Goal: Task Accomplishment & Management: Use online tool/utility

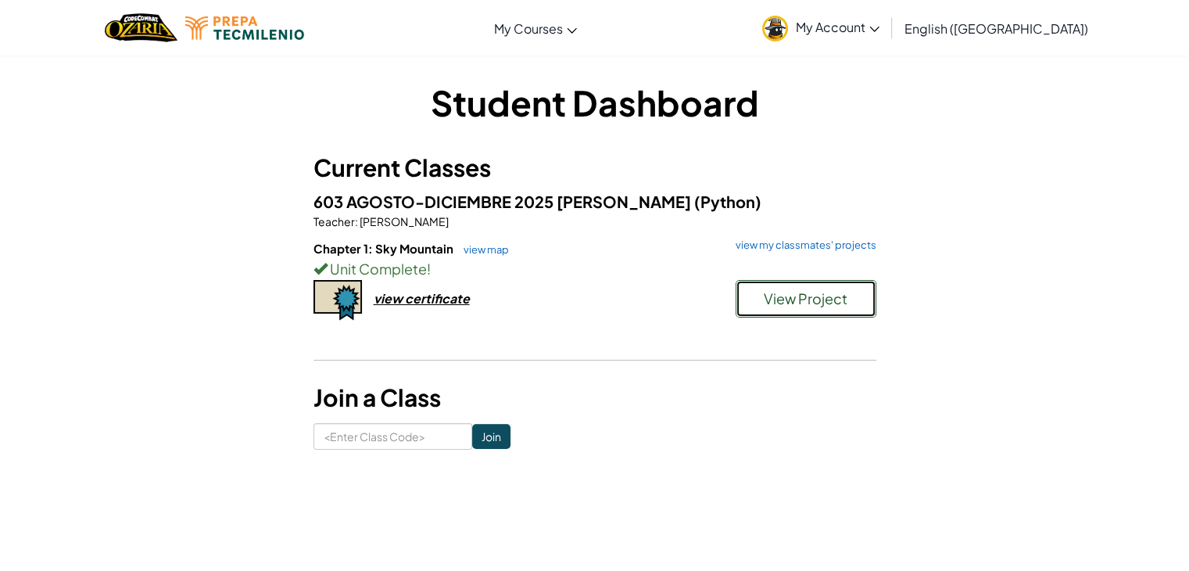
click at [741, 301] on button "View Project" at bounding box center [806, 299] width 141 height 38
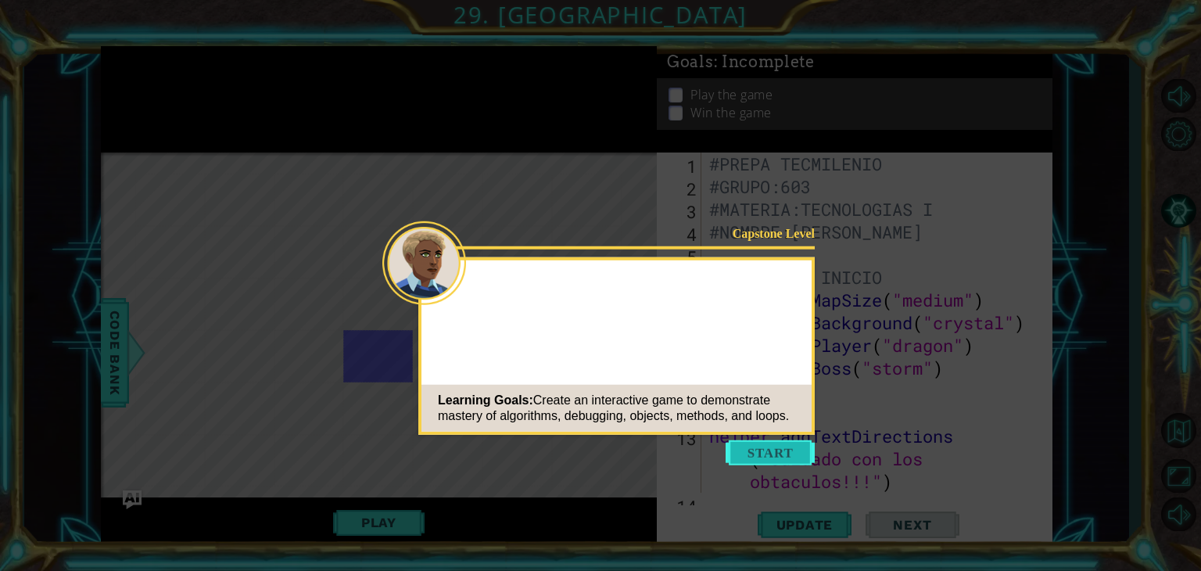
click at [769, 460] on button "Start" at bounding box center [770, 452] width 89 height 25
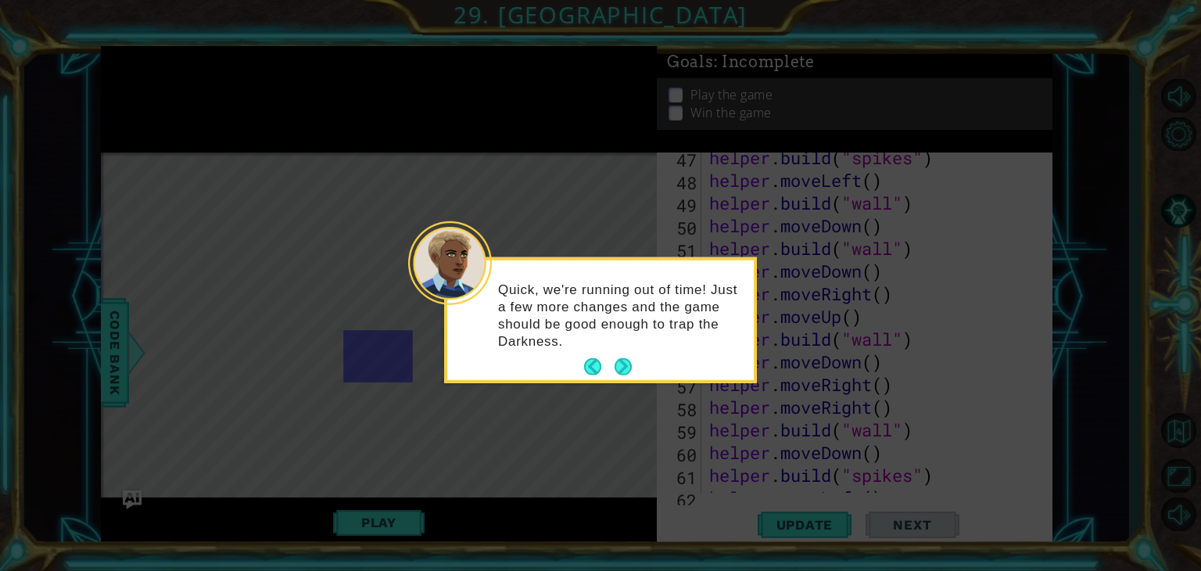
scroll to position [1745, 0]
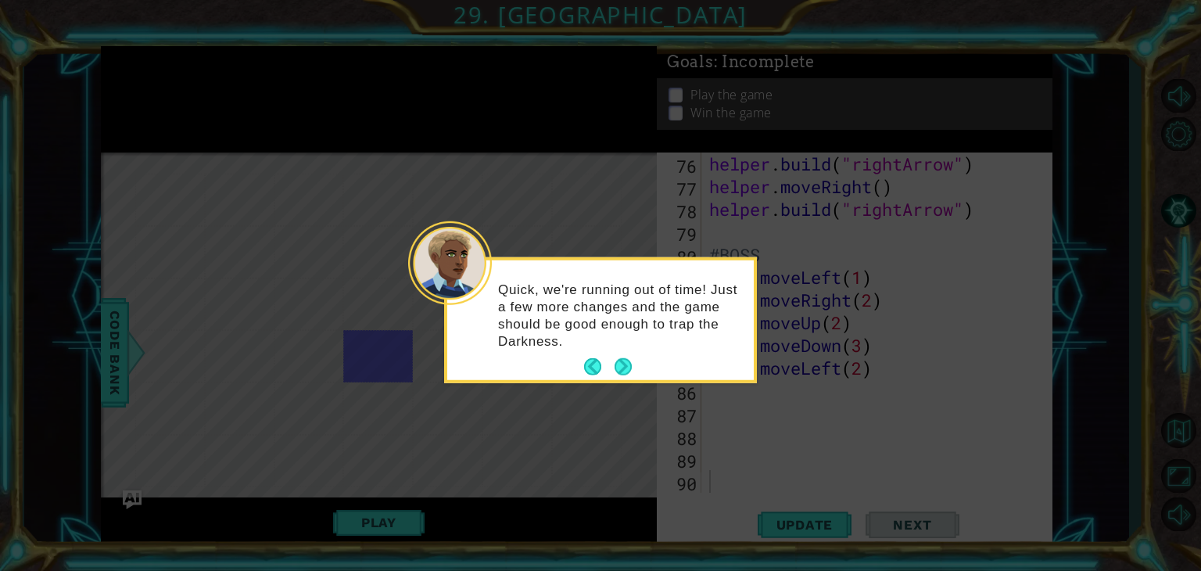
click at [641, 372] on div "Quick, we're running out of time! Just a few more changes and the game should b…" at bounding box center [600, 322] width 306 height 113
click at [625, 370] on button "Next" at bounding box center [623, 366] width 17 height 17
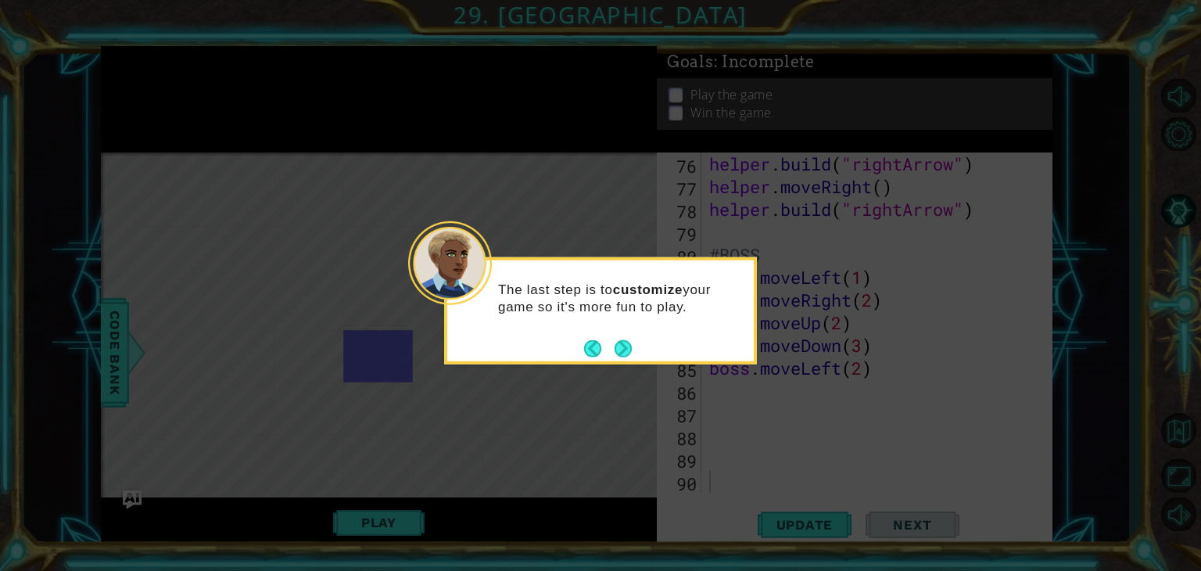
click at [625, 370] on icon at bounding box center [600, 285] width 1201 height 571
click at [625, 348] on button "Next" at bounding box center [624, 348] width 18 height 18
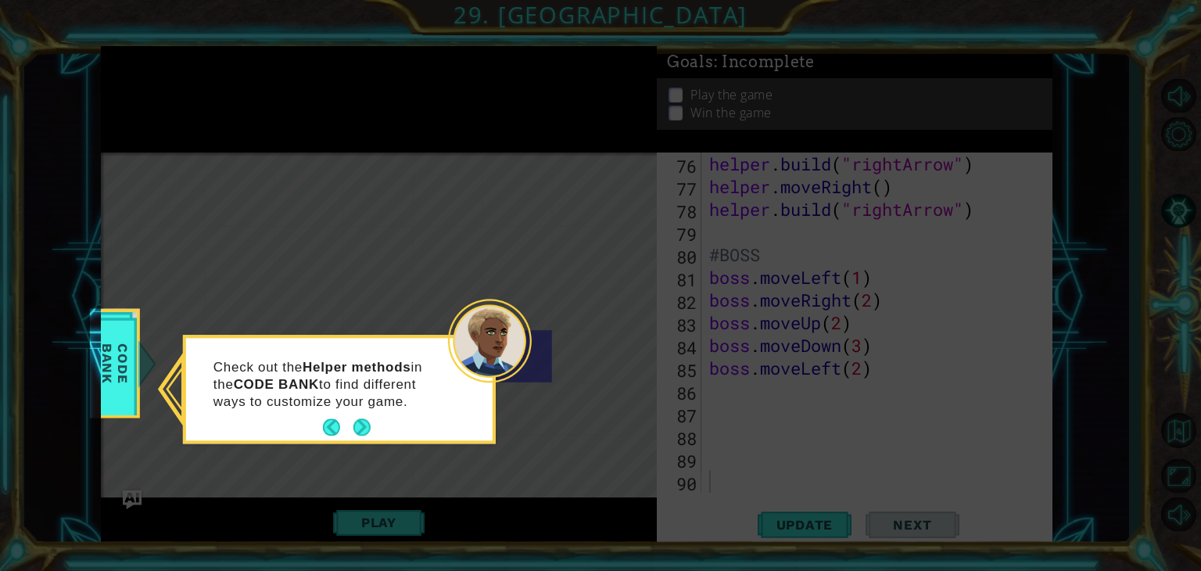
click at [625, 348] on icon at bounding box center [600, 285] width 1201 height 571
click at [361, 428] on button "Next" at bounding box center [361, 427] width 17 height 17
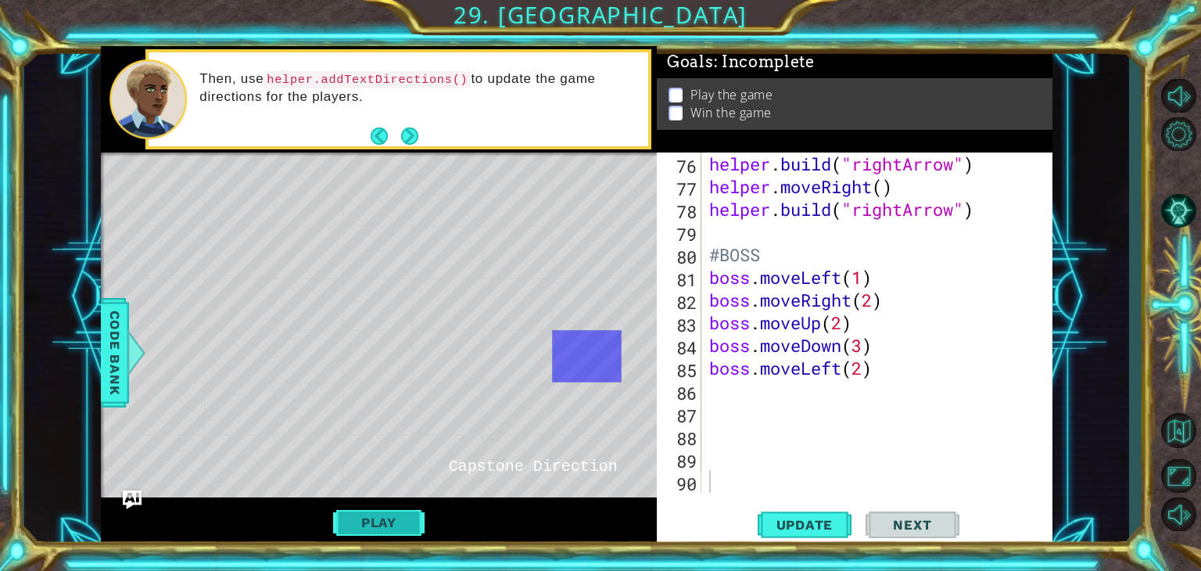
click at [391, 520] on button "Play" at bounding box center [378, 522] width 91 height 30
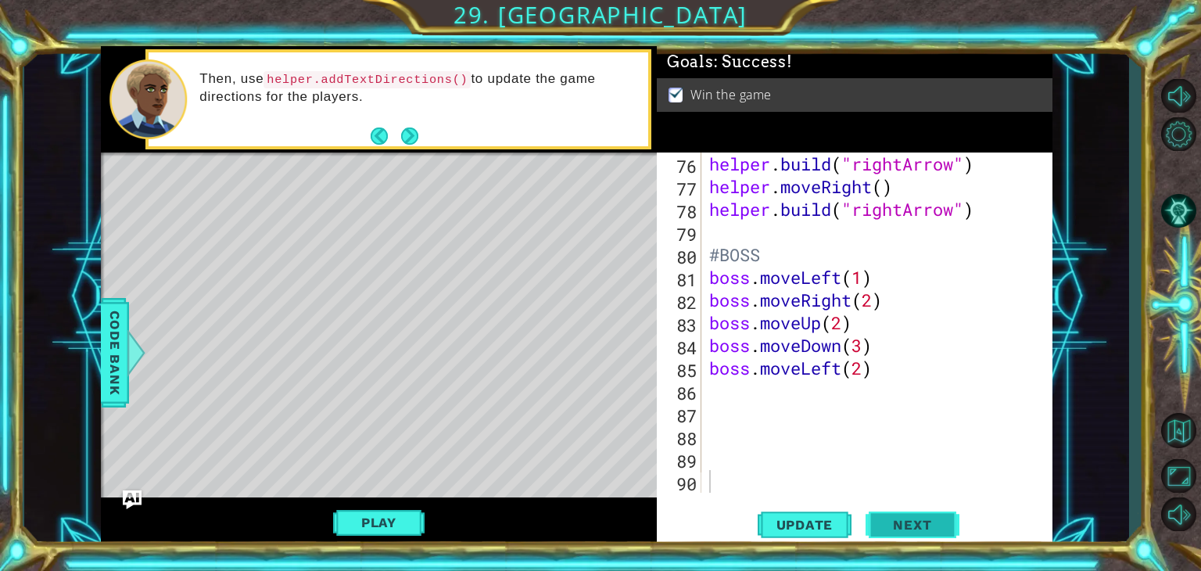
click at [876, 519] on button "Next" at bounding box center [913, 529] width 94 height 40
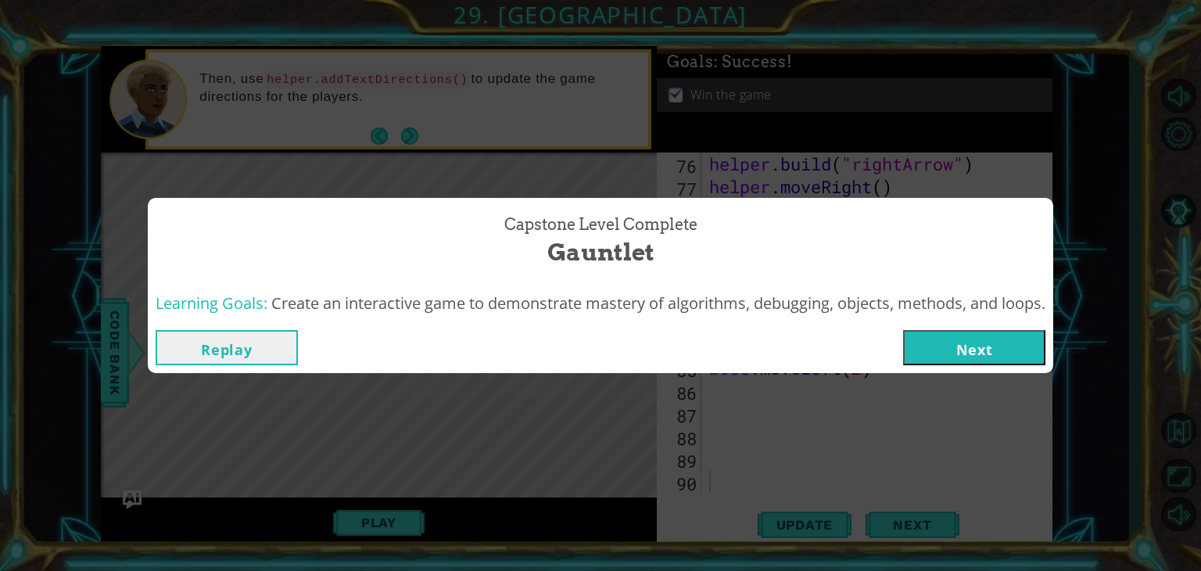
click at [1009, 356] on button "Next" at bounding box center [974, 347] width 142 height 35
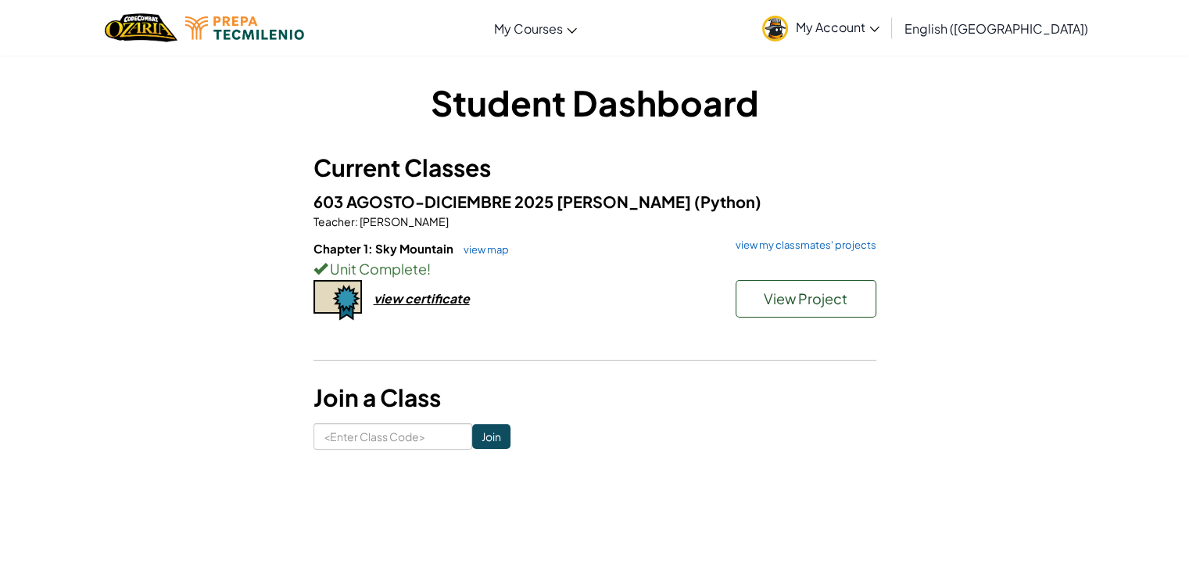
click at [413, 306] on div "Chapter 1: Sky Mountain view map view my classmates' projects Unit Complete ! V…" at bounding box center [595, 298] width 563 height 116
click at [408, 302] on div "view certificate" at bounding box center [422, 298] width 96 height 16
click at [798, 309] on button "View Project" at bounding box center [806, 299] width 141 height 38
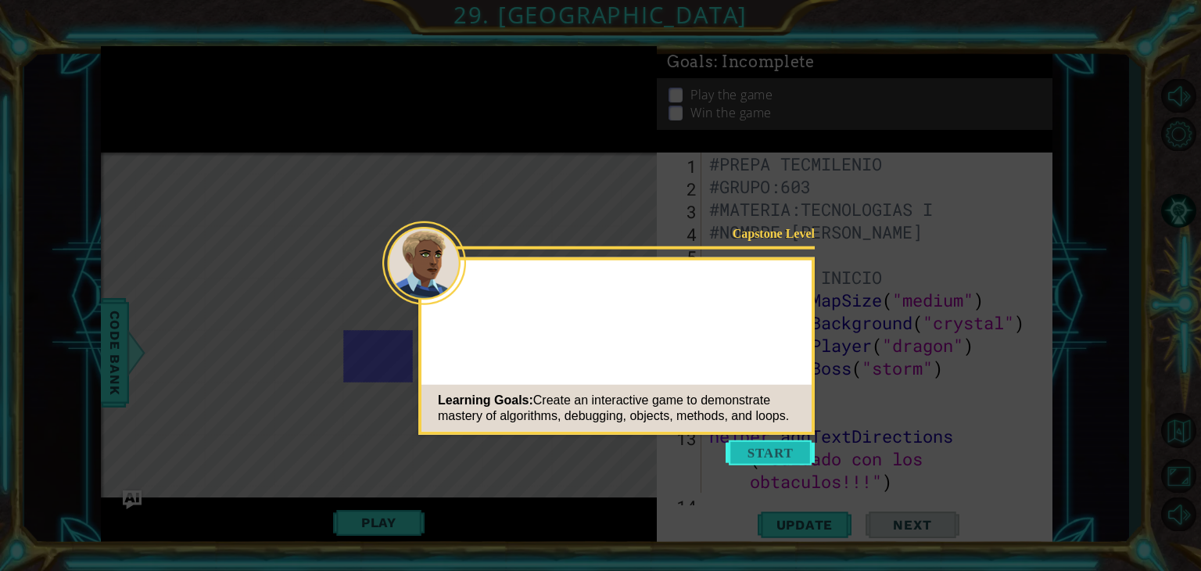
click at [805, 443] on button "Start" at bounding box center [770, 452] width 89 height 25
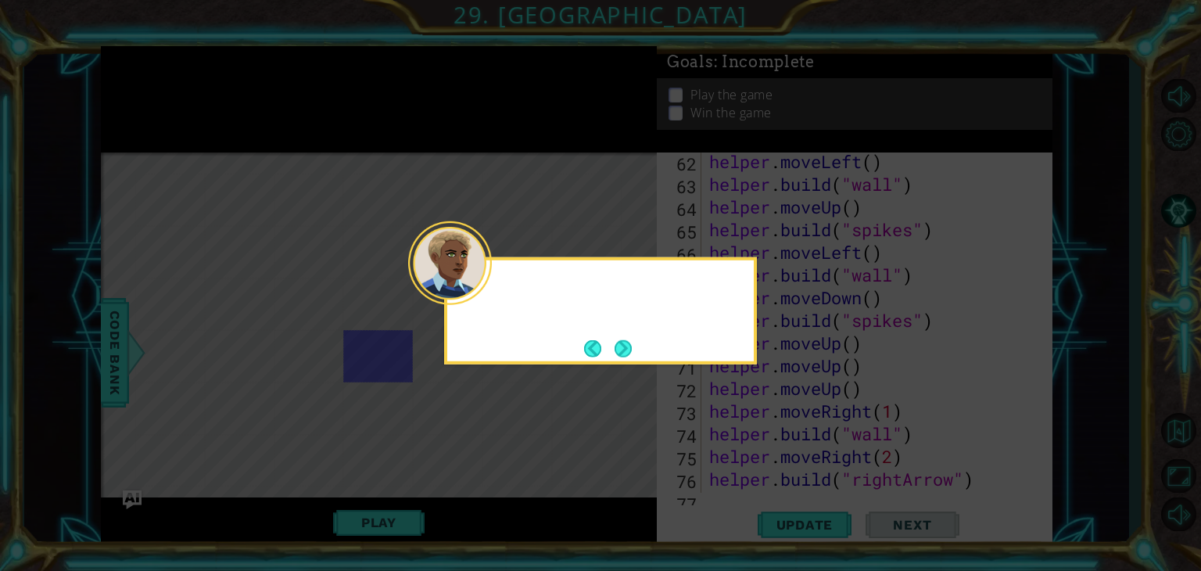
scroll to position [1745, 0]
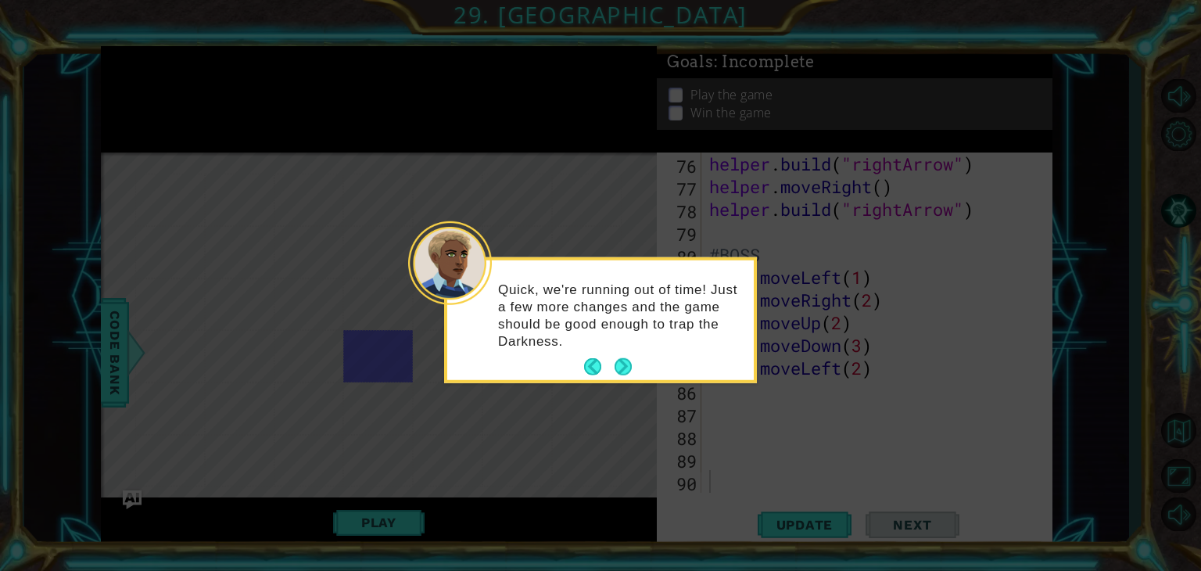
click at [482, 285] on div at bounding box center [450, 263] width 84 height 84
click at [625, 367] on button "Next" at bounding box center [623, 366] width 27 height 27
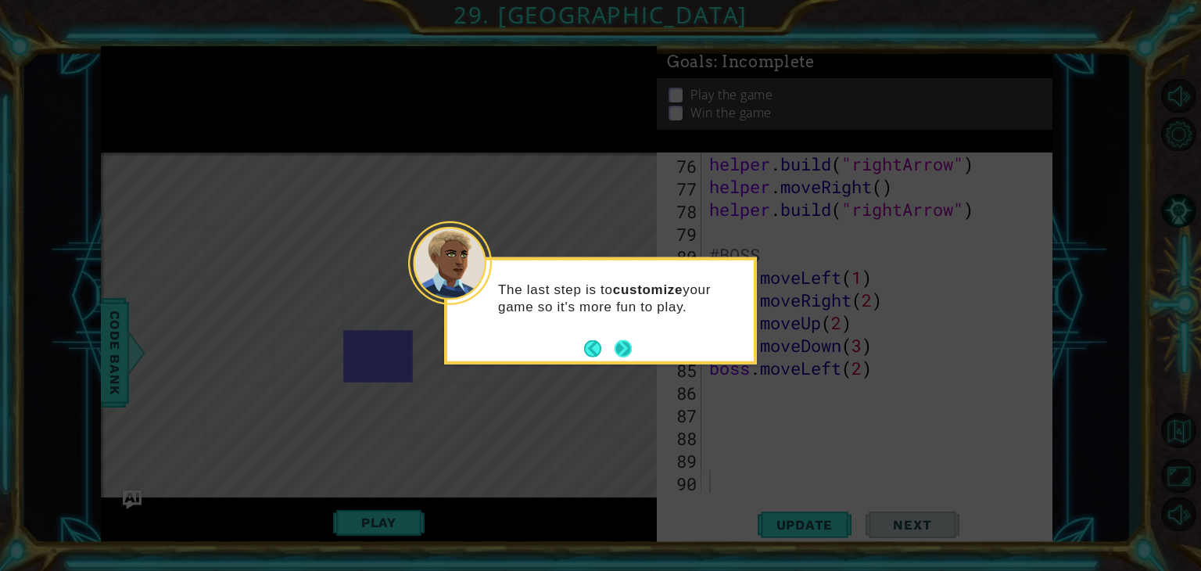
click at [619, 347] on button "Next" at bounding box center [623, 348] width 19 height 19
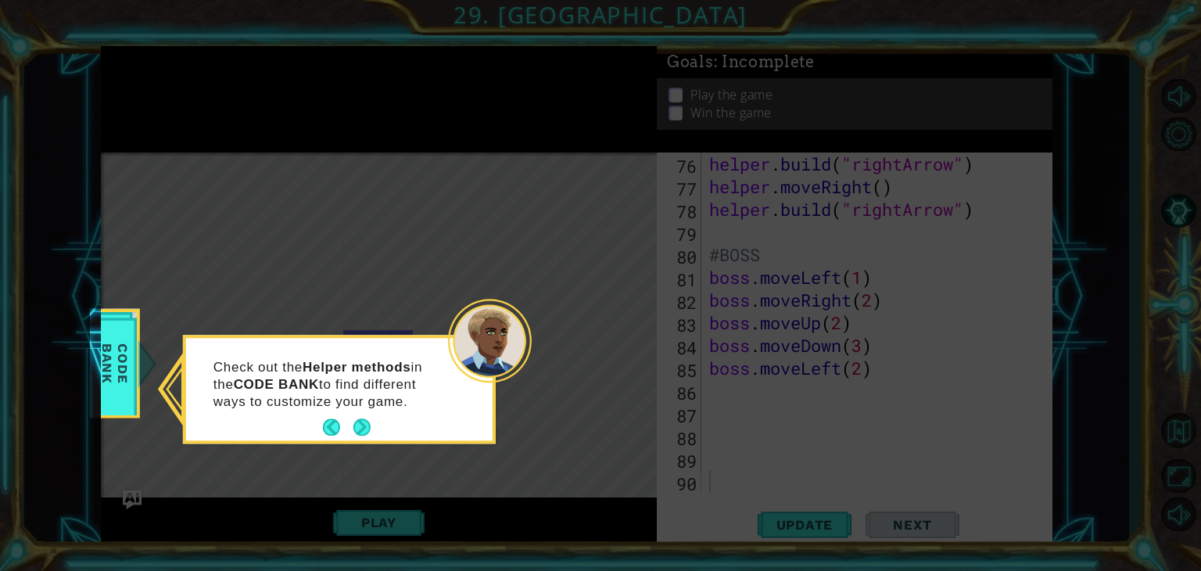
click at [619, 347] on icon at bounding box center [600, 285] width 1201 height 571
click at [360, 430] on button "Next" at bounding box center [362, 428] width 20 height 20
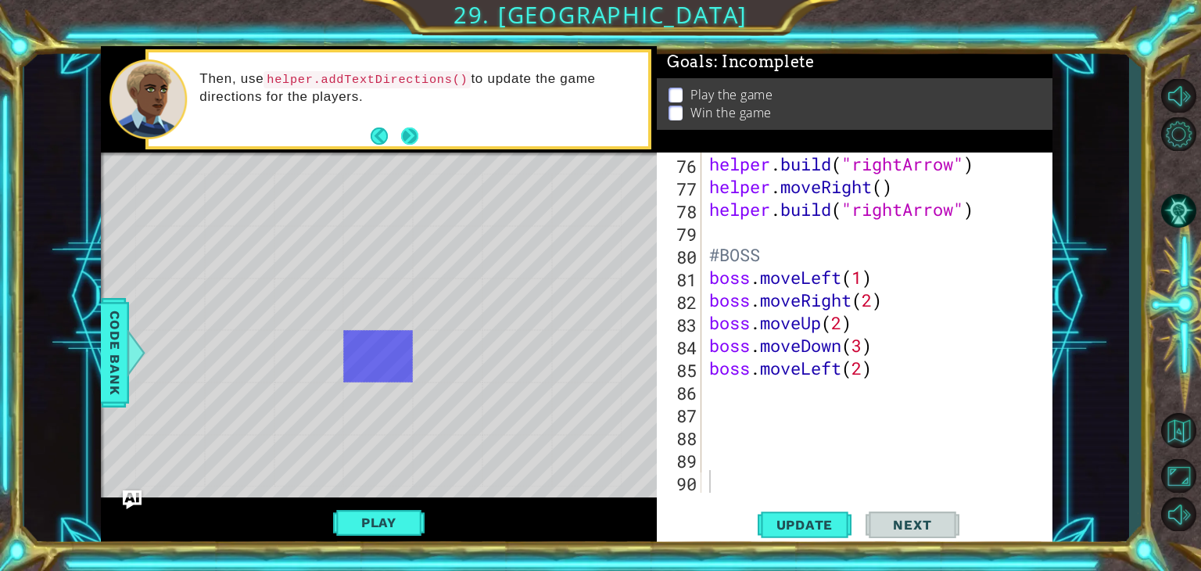
click at [407, 129] on button "Next" at bounding box center [411, 136] width 22 height 22
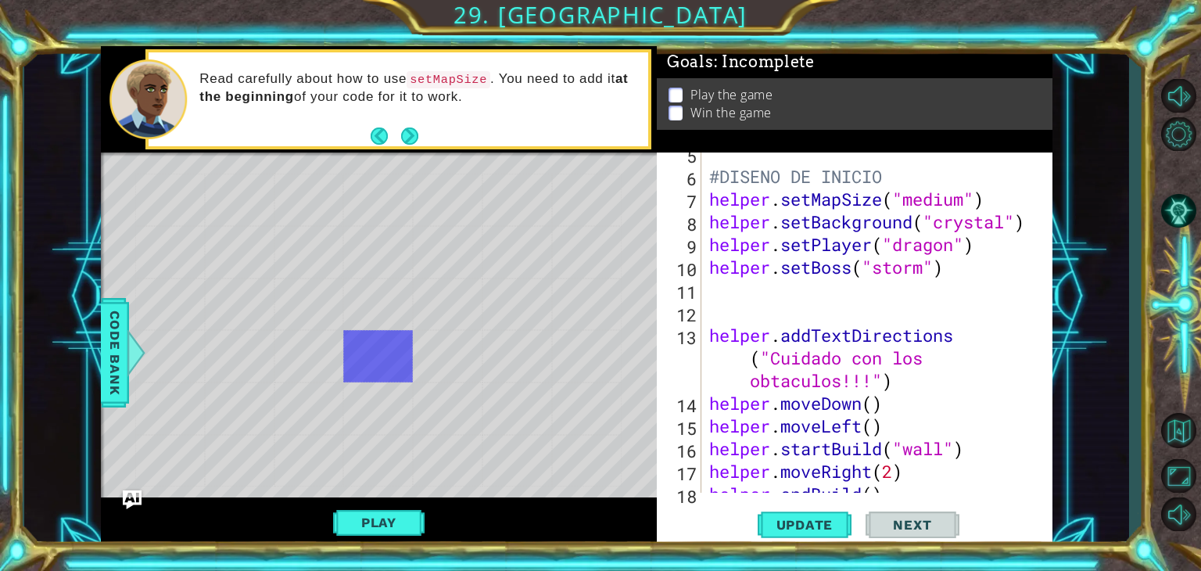
scroll to position [0, 0]
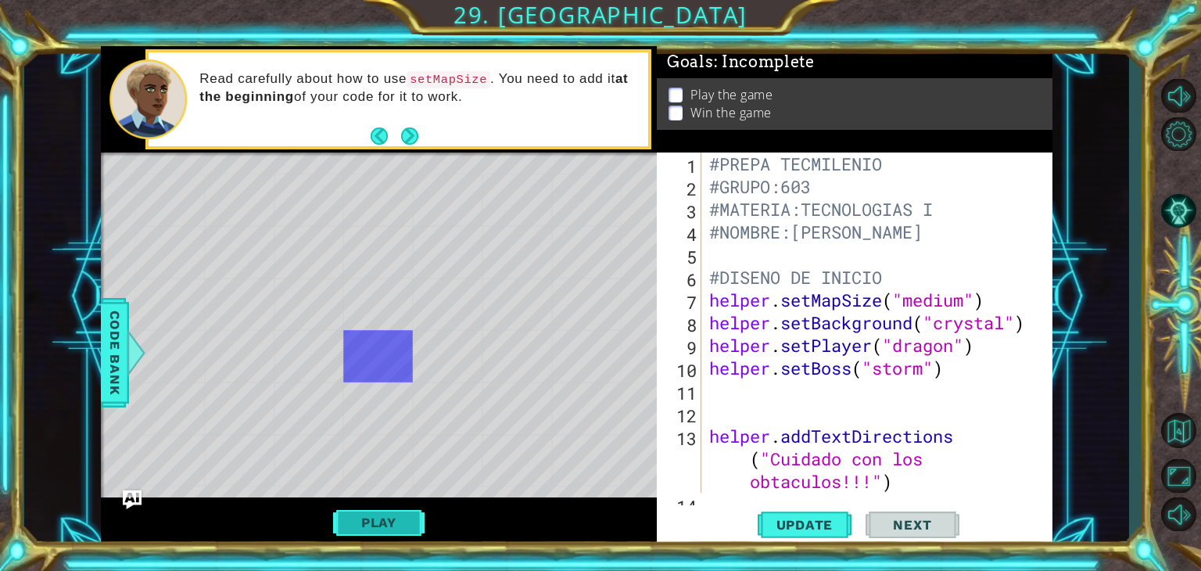
click at [357, 514] on button "Play" at bounding box center [378, 522] width 91 height 30
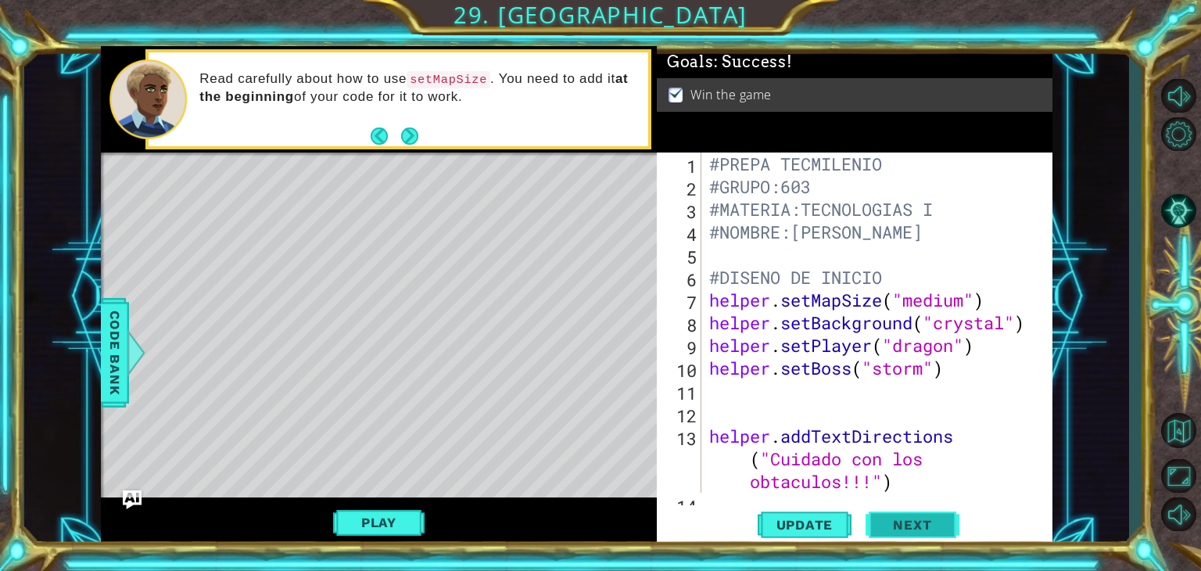
click at [896, 513] on button "Next" at bounding box center [913, 523] width 94 height 40
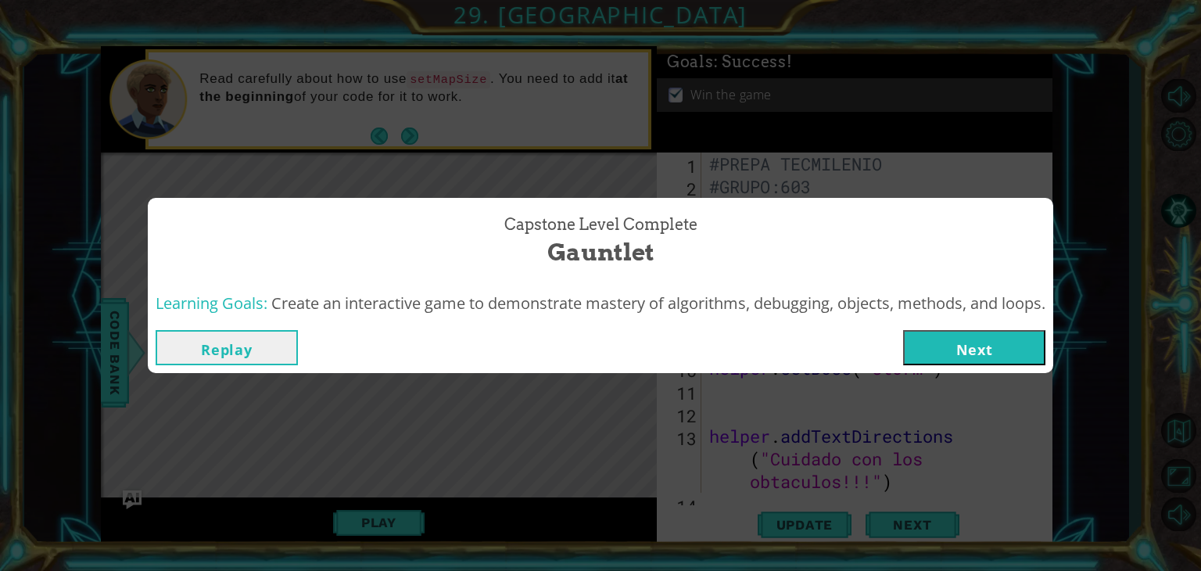
click at [991, 343] on button "Next" at bounding box center [974, 347] width 142 height 35
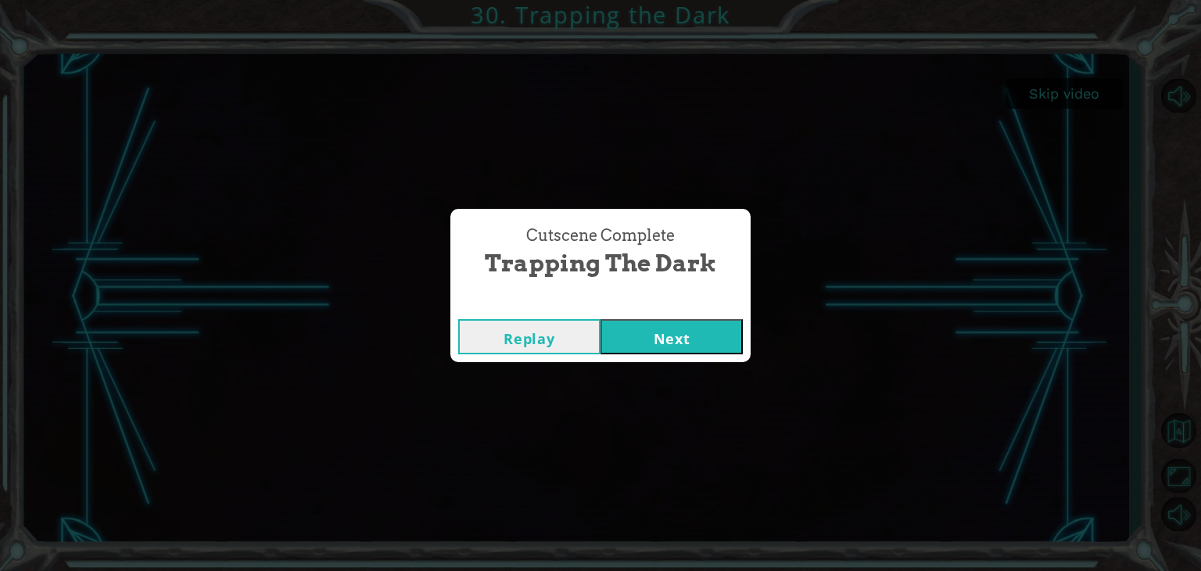
click at [659, 335] on button "Next" at bounding box center [671, 336] width 142 height 35
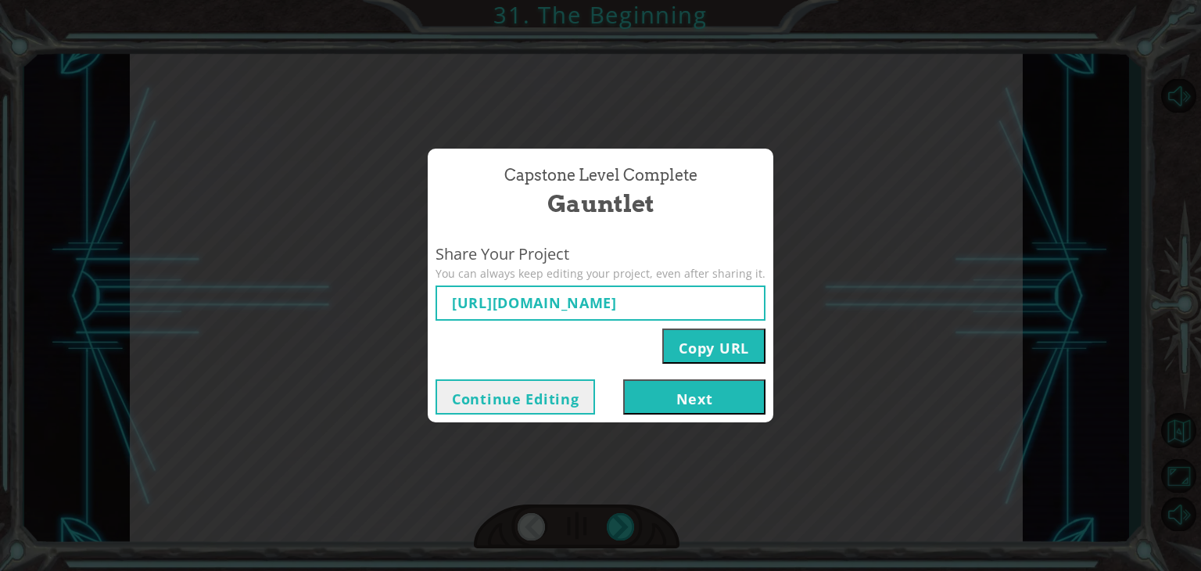
type input "[URL][DOMAIN_NAME]"
click at [685, 398] on button "Next" at bounding box center [694, 396] width 142 height 35
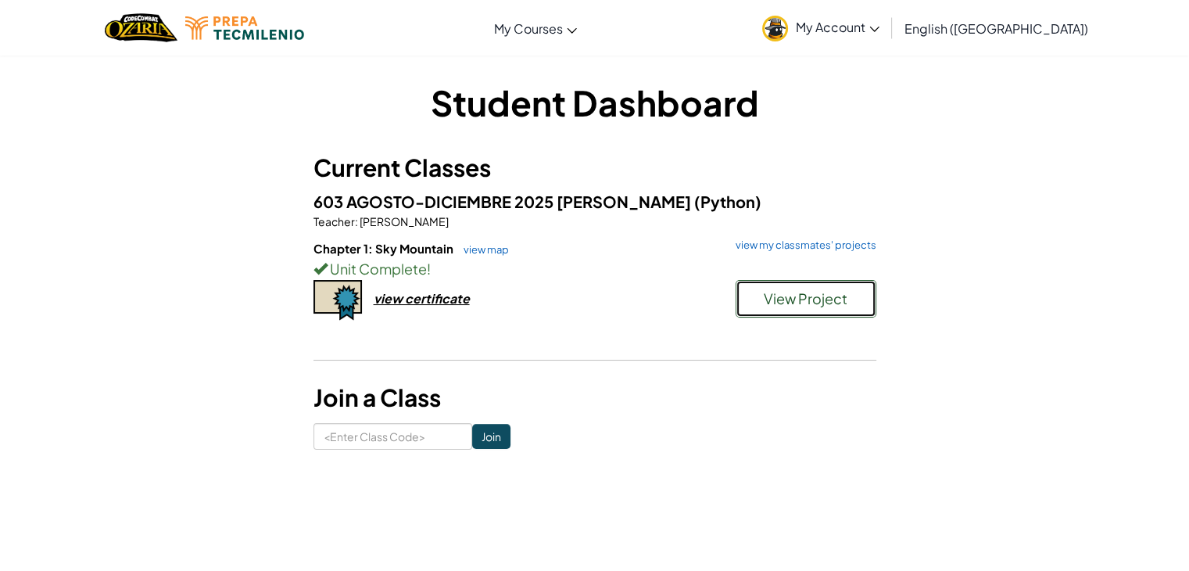
click at [755, 298] on button "View Project" at bounding box center [806, 299] width 141 height 38
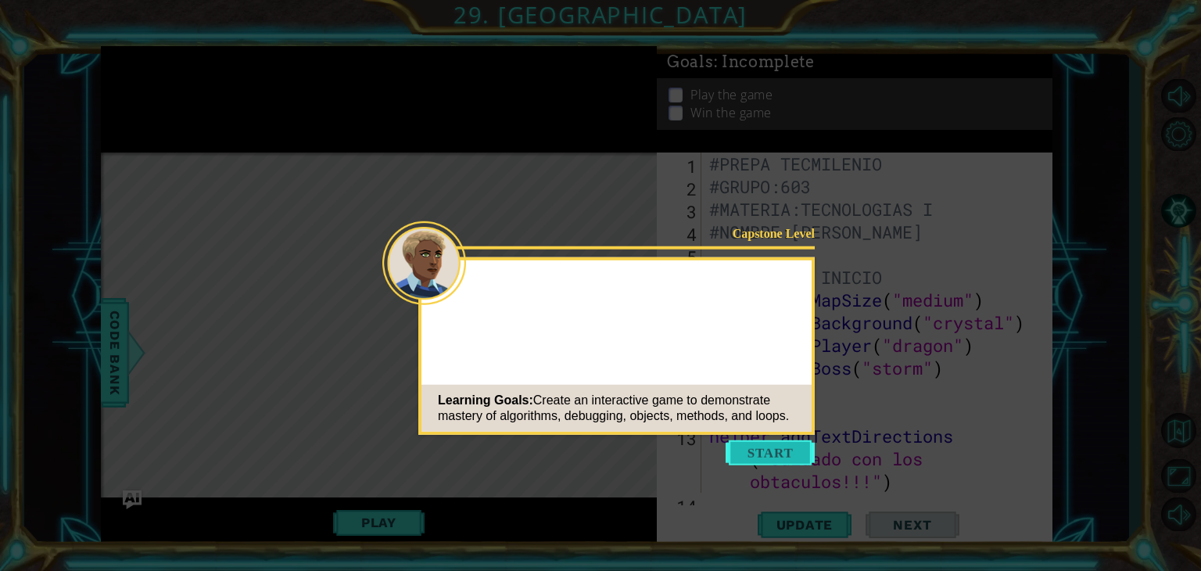
click at [786, 444] on button "Start" at bounding box center [770, 452] width 89 height 25
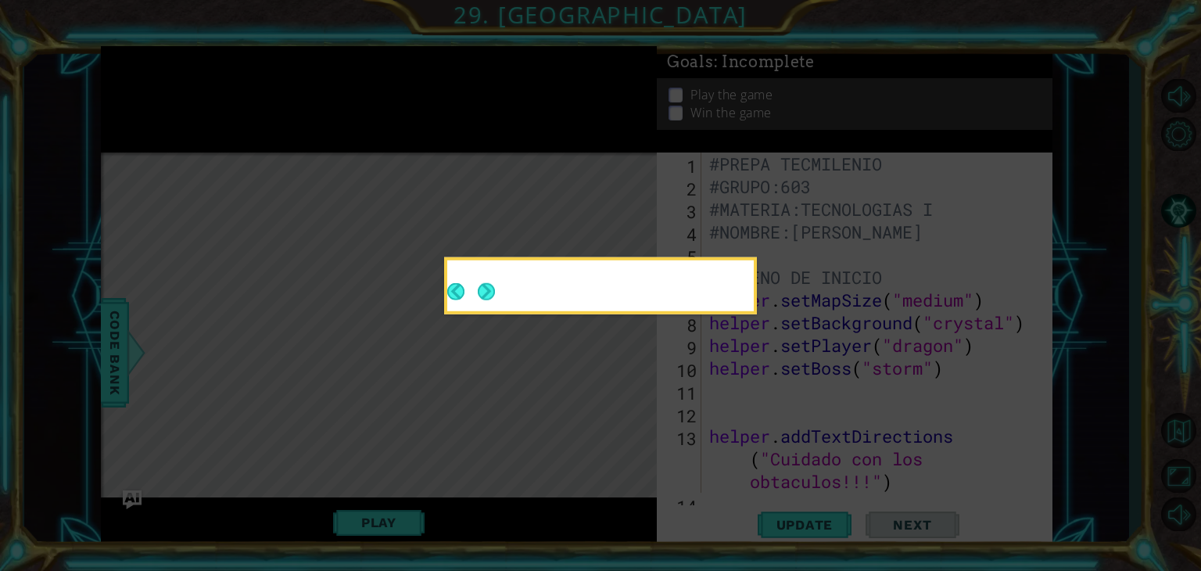
click at [491, 305] on div at bounding box center [600, 288] width 306 height 45
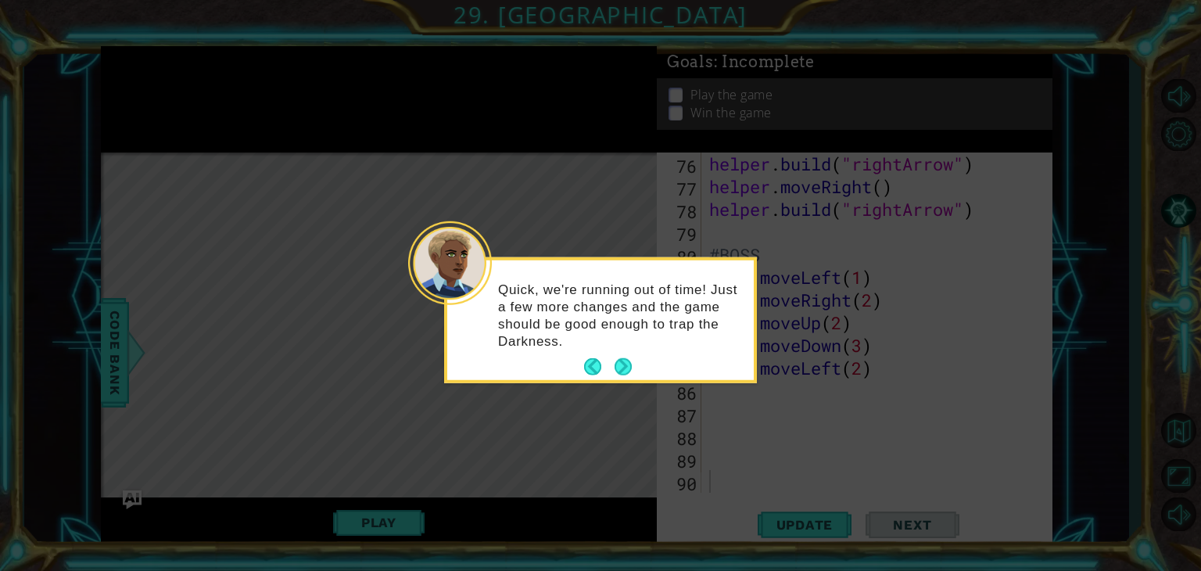
scroll to position [1745, 0]
click at [618, 363] on button "Next" at bounding box center [623, 366] width 19 height 19
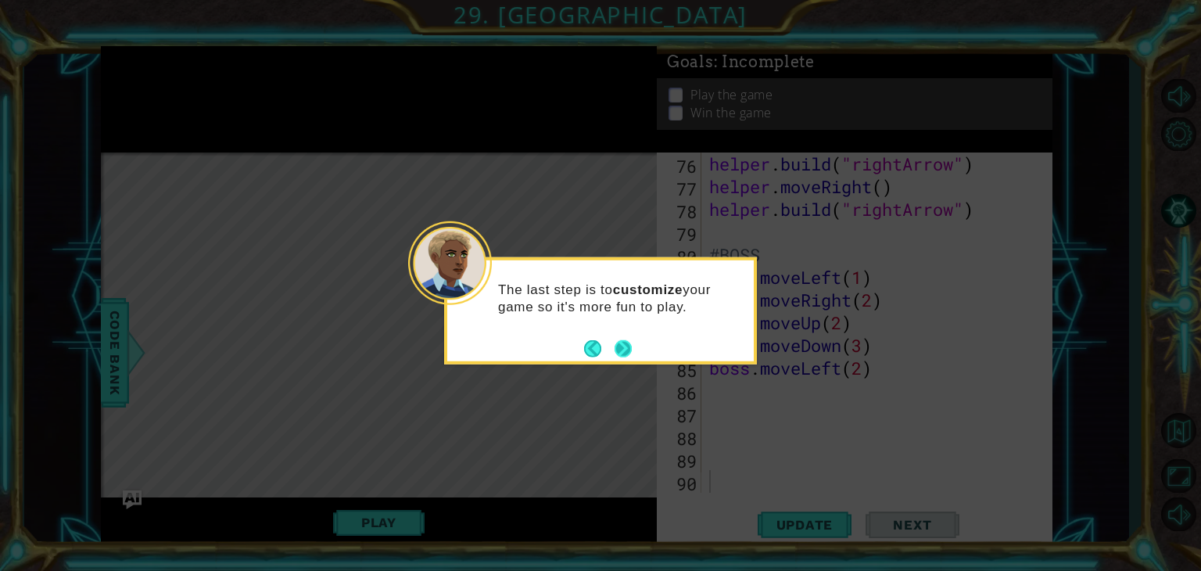
click at [618, 354] on button "Next" at bounding box center [623, 348] width 24 height 24
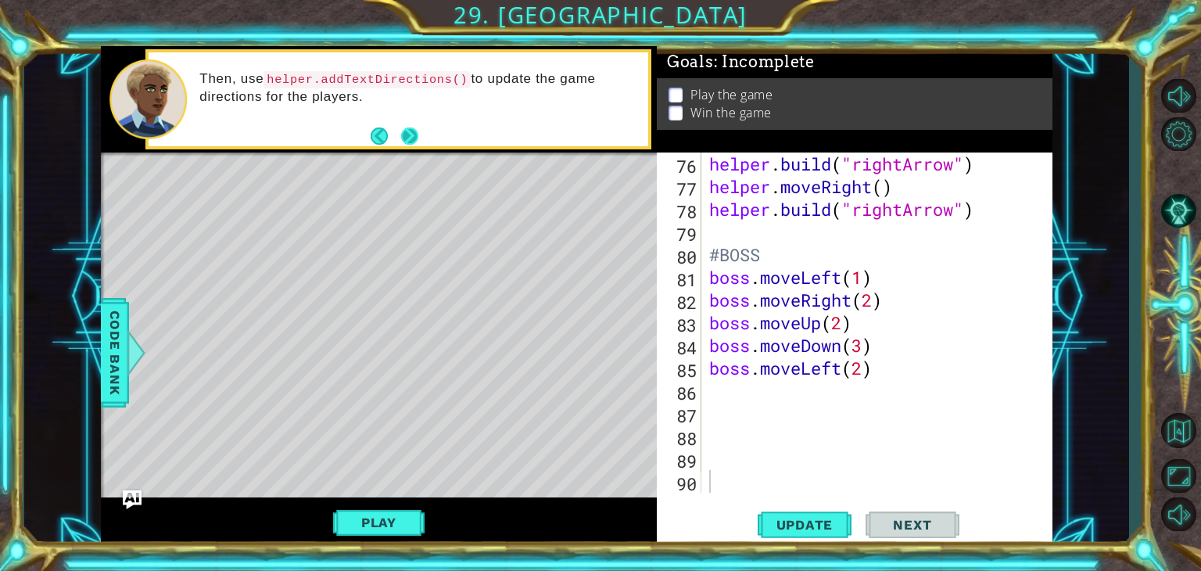
click at [407, 142] on button "Next" at bounding box center [410, 136] width 18 height 18
click at [407, 142] on button "Next" at bounding box center [410, 136] width 19 height 19
click at [385, 517] on button "Play" at bounding box center [378, 522] width 91 height 30
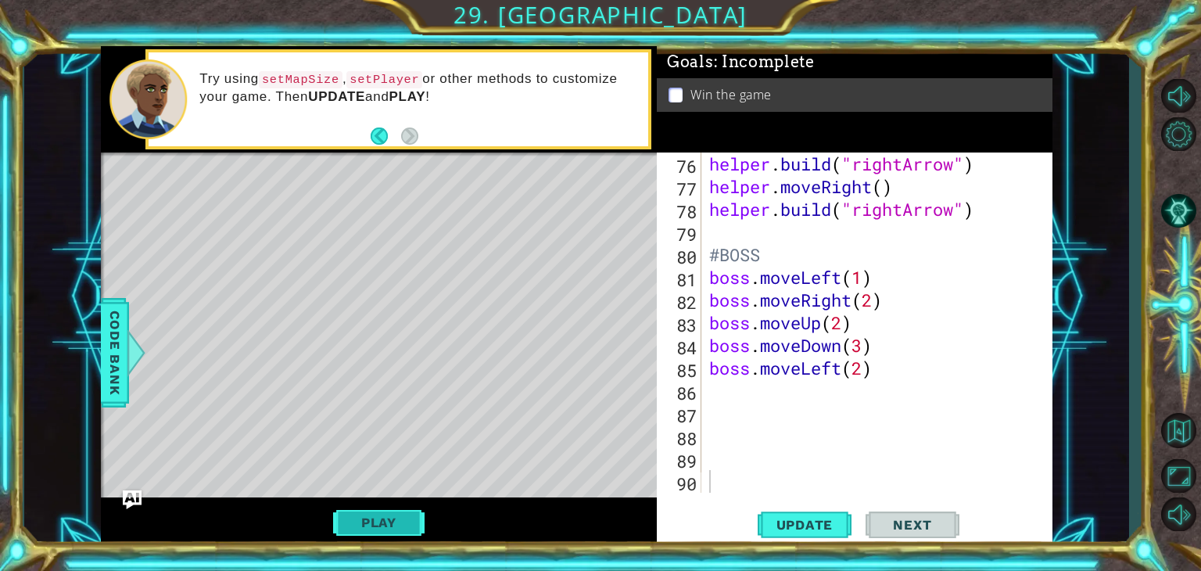
click at [373, 519] on button "Play" at bounding box center [378, 522] width 91 height 30
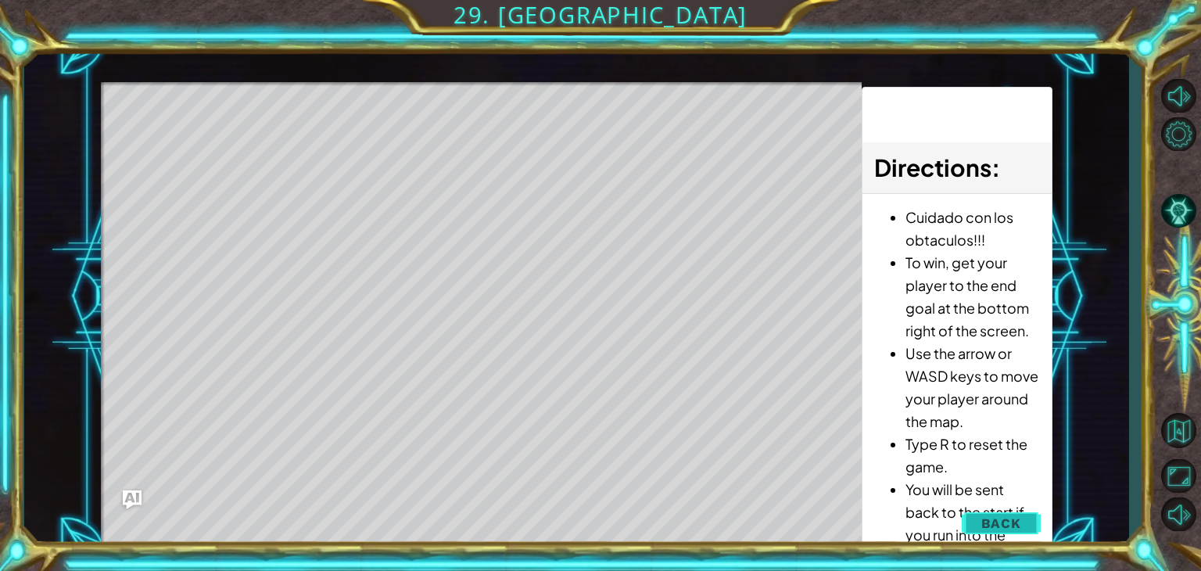
click at [1016, 520] on span "Back" at bounding box center [1001, 523] width 40 height 16
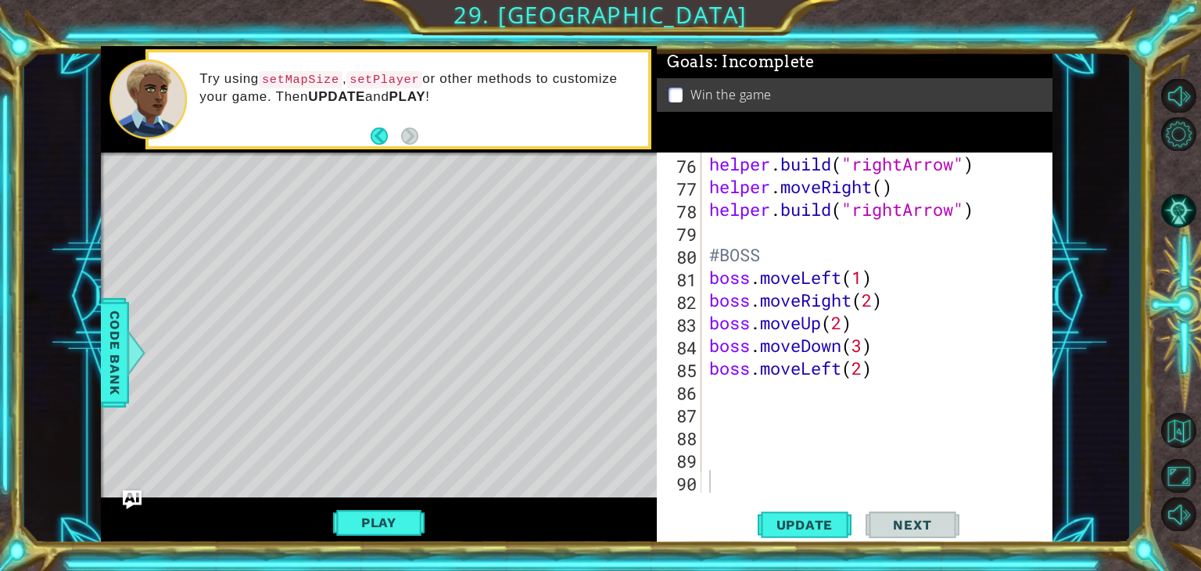
click at [401, 507] on div "Play" at bounding box center [379, 522] width 556 height 50
click at [400, 525] on button "Play" at bounding box center [378, 522] width 91 height 30
click at [913, 532] on button "Next" at bounding box center [913, 529] width 94 height 40
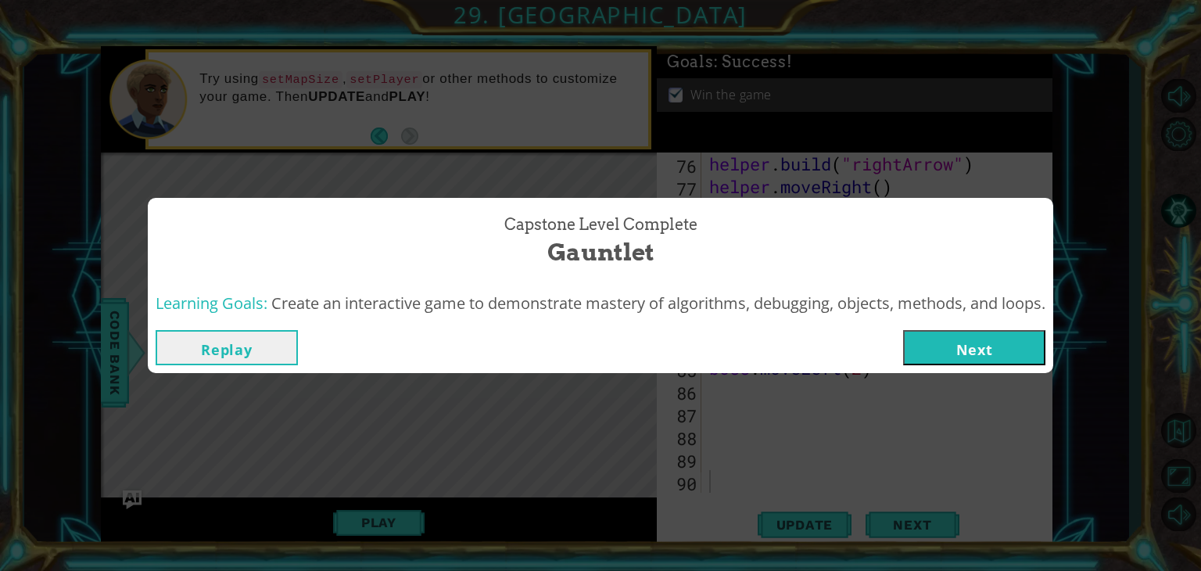
click at [938, 335] on button "Next" at bounding box center [974, 347] width 142 height 35
click at [924, 340] on body "1 ההההההההההההההההההההההההההההההההההההההההההההההההההההההההההההההההההההההההההההה…" at bounding box center [600, 285] width 1201 height 571
click at [970, 339] on body "1 ההההההההההההההההההההההההההההההההההההההההההההההההההההההההההההההההההההההההההההה…" at bounding box center [600, 285] width 1201 height 571
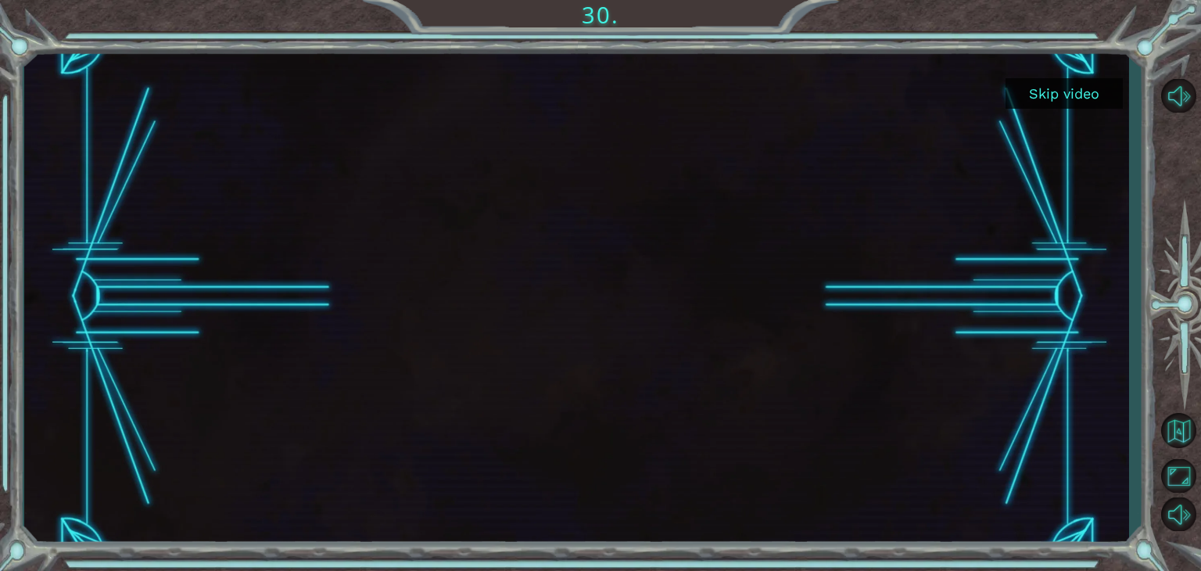
click at [1046, 86] on button "Skip video" at bounding box center [1063, 93] width 117 height 30
click at [1066, 91] on button "Skip video" at bounding box center [1063, 93] width 117 height 30
click at [1059, 88] on button "Skip video" at bounding box center [1063, 93] width 117 height 30
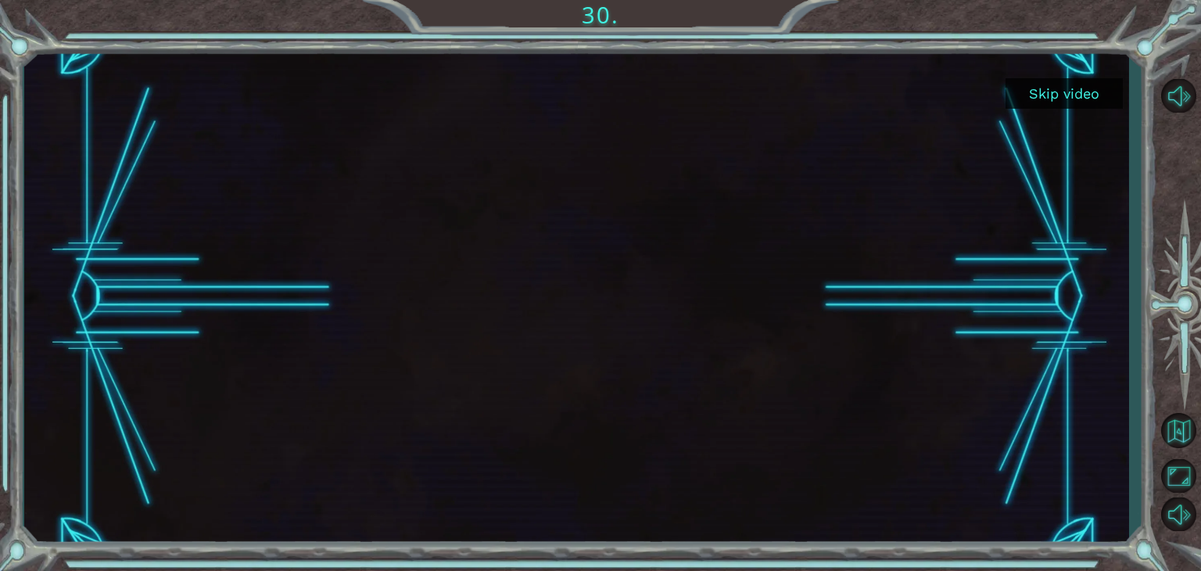
click at [1059, 88] on button "Skip video" at bounding box center [1063, 93] width 117 height 30
click at [1034, 80] on button "Skip video" at bounding box center [1063, 93] width 117 height 30
click at [1032, 94] on button "Skip video" at bounding box center [1063, 93] width 117 height 30
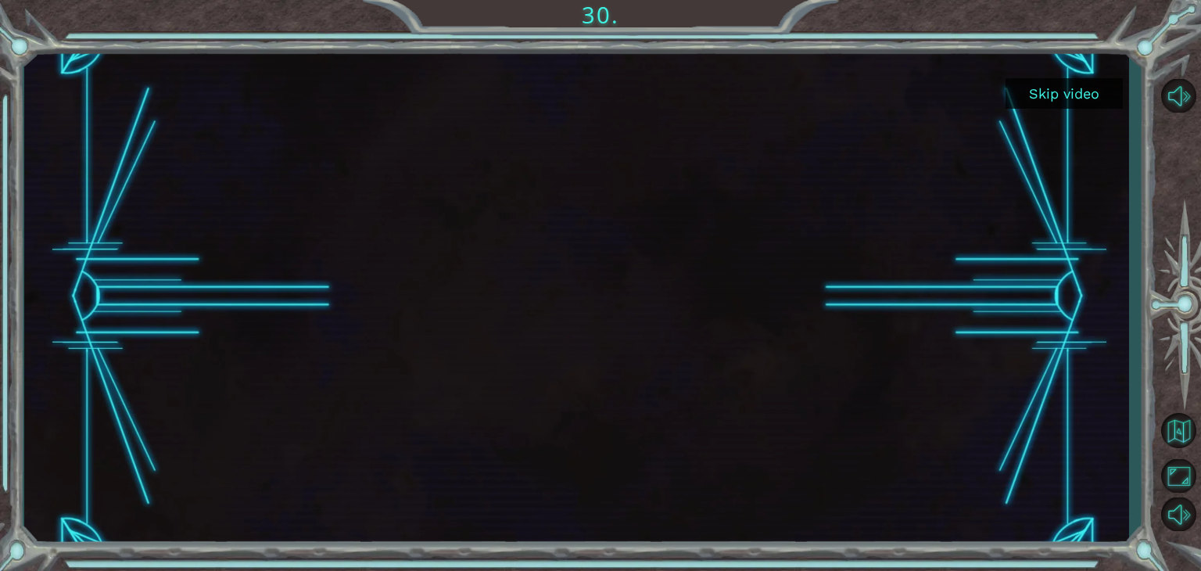
click at [1027, 88] on button "Skip video" at bounding box center [1063, 93] width 117 height 30
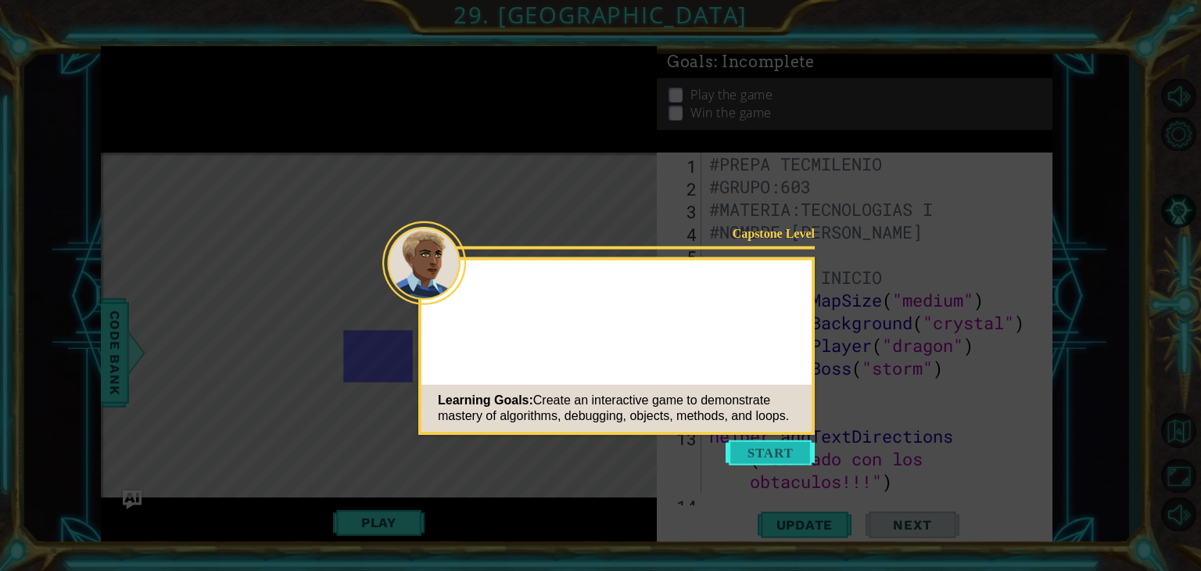
click at [779, 458] on button "Start" at bounding box center [770, 452] width 89 height 25
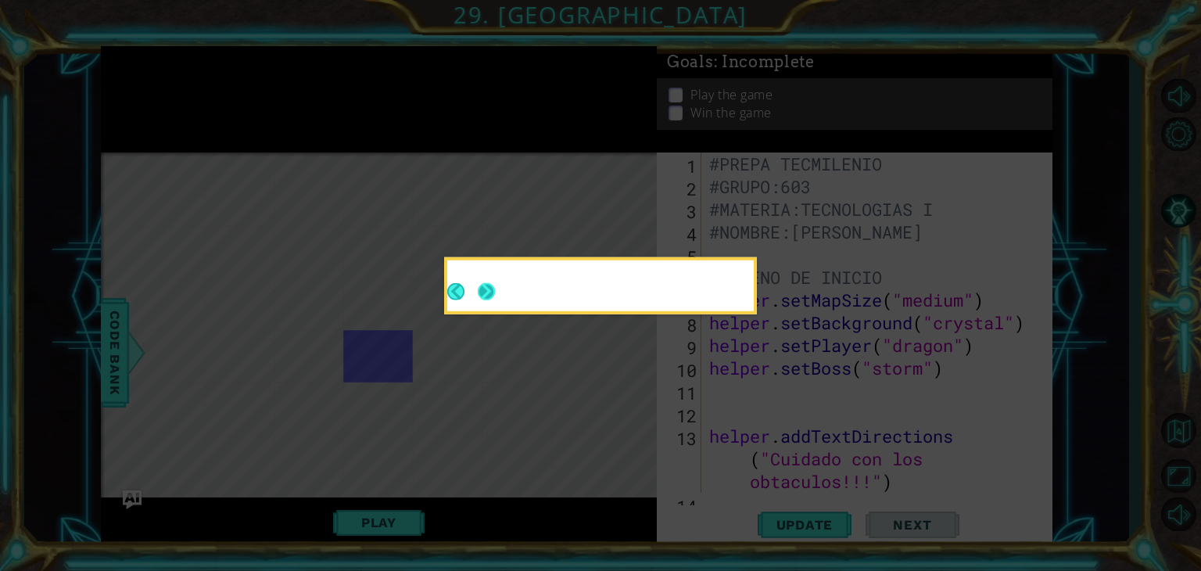
click at [494, 294] on button "Next" at bounding box center [485, 291] width 21 height 21
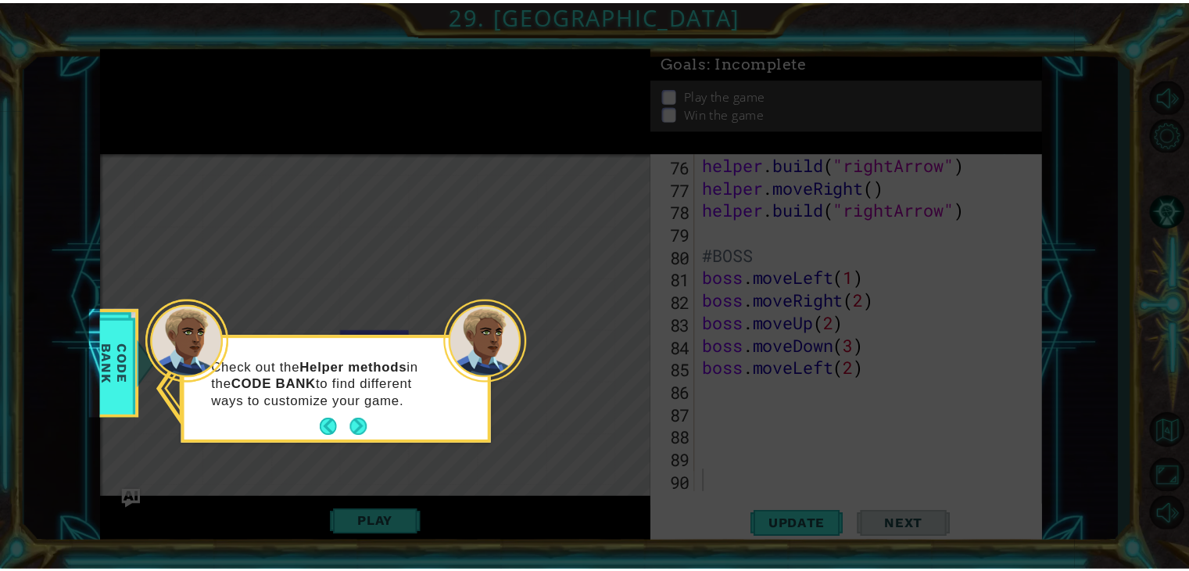
scroll to position [1745, 0]
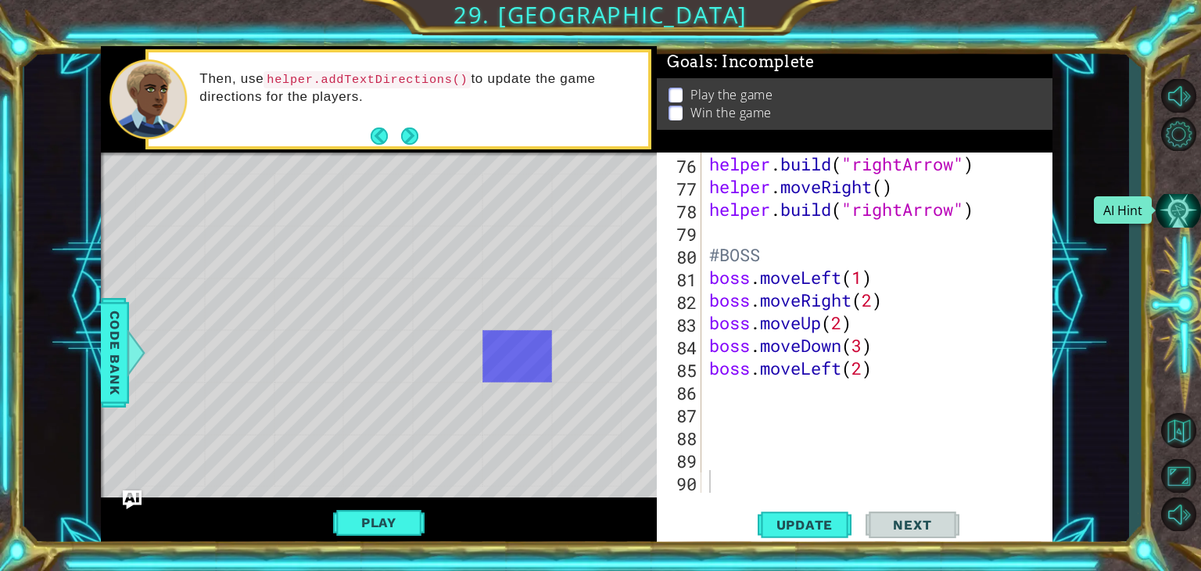
click at [1173, 206] on button "AI Hint" at bounding box center [1178, 211] width 45 height 34
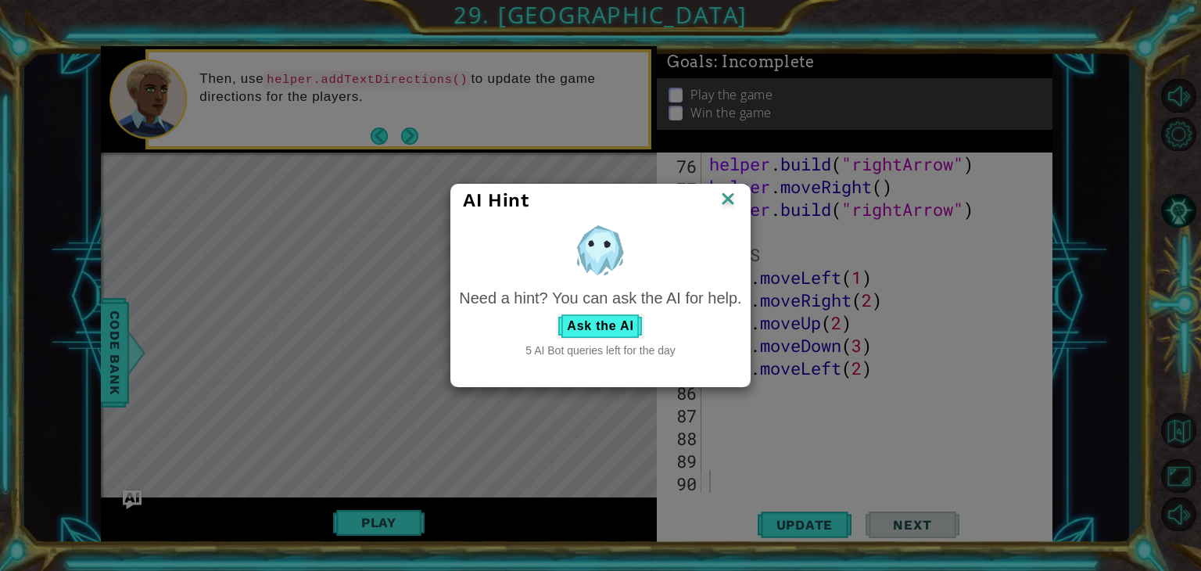
click at [726, 203] on img at bounding box center [728, 199] width 20 height 23
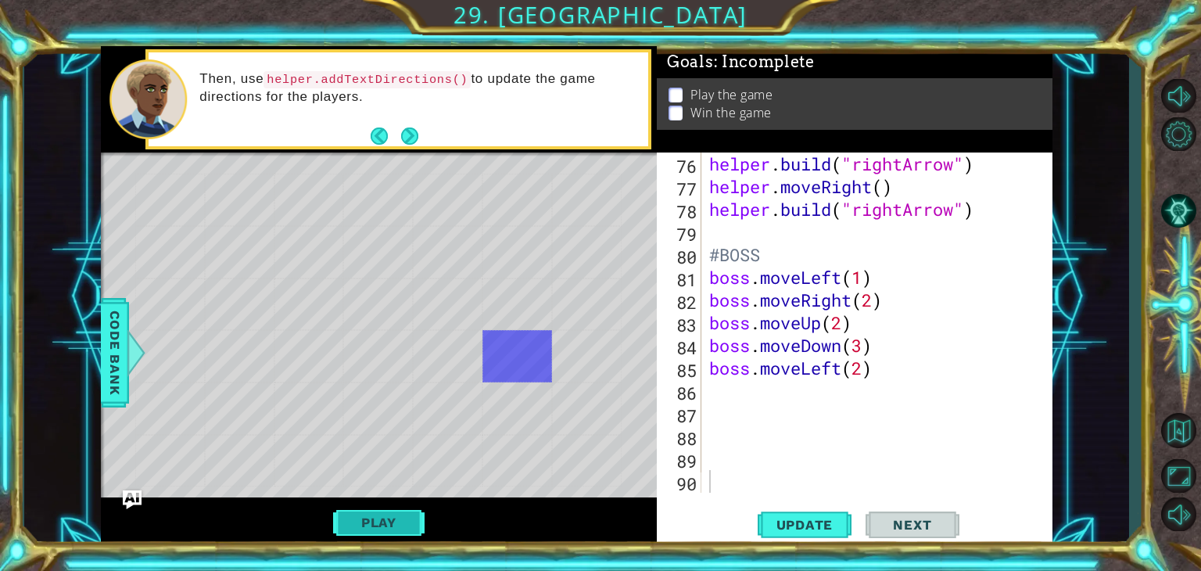
click at [361, 534] on button "Play" at bounding box center [378, 522] width 91 height 30
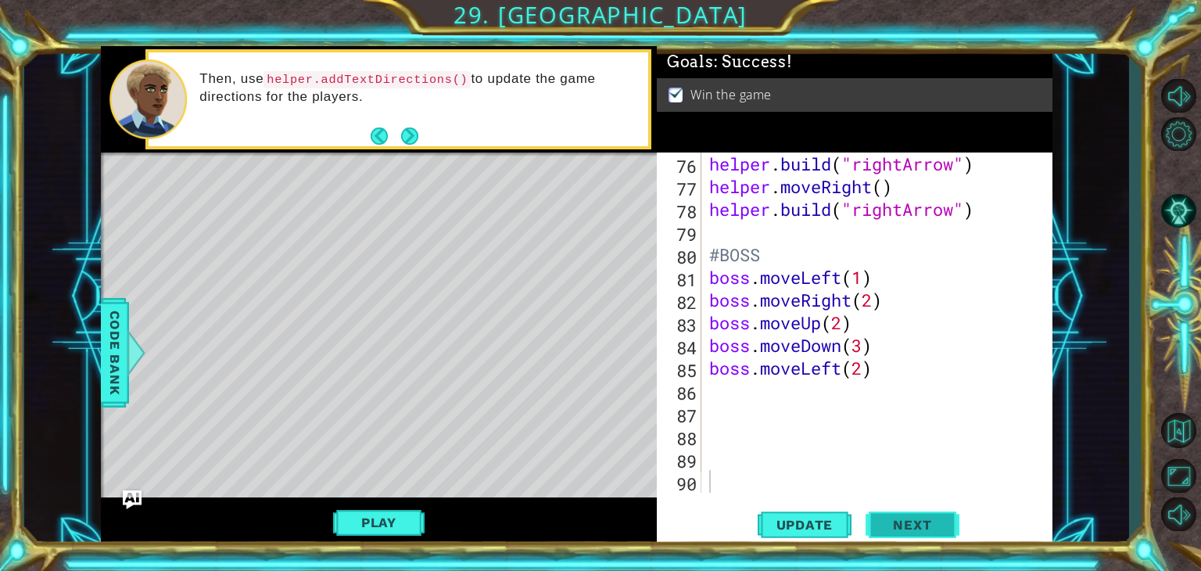
click at [907, 529] on span "Next" at bounding box center [912, 521] width 70 height 16
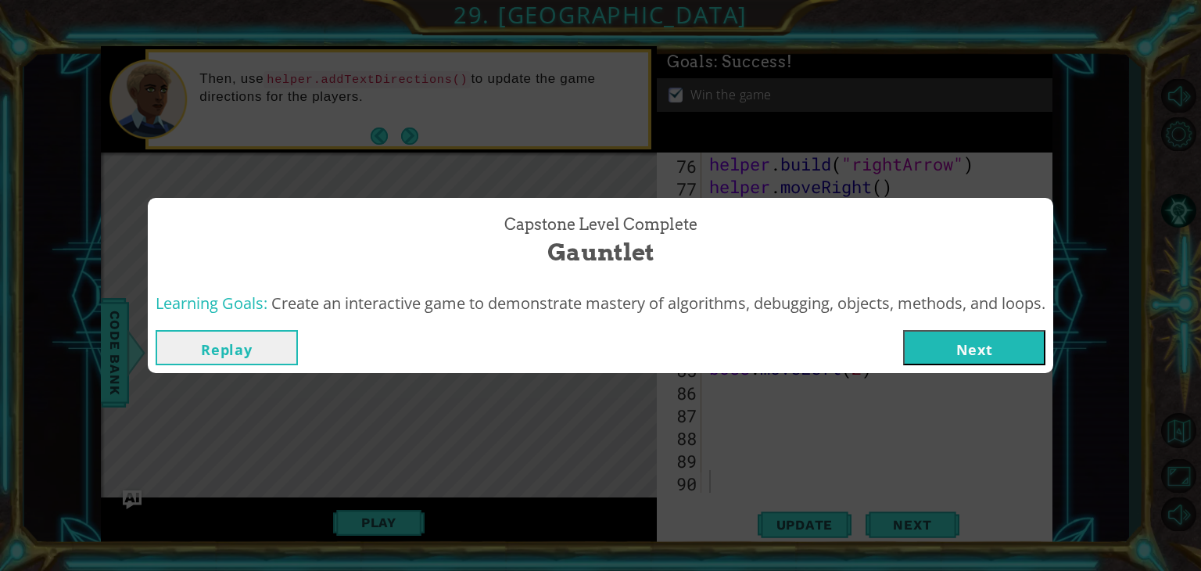
click at [984, 357] on button "Next" at bounding box center [974, 347] width 142 height 35
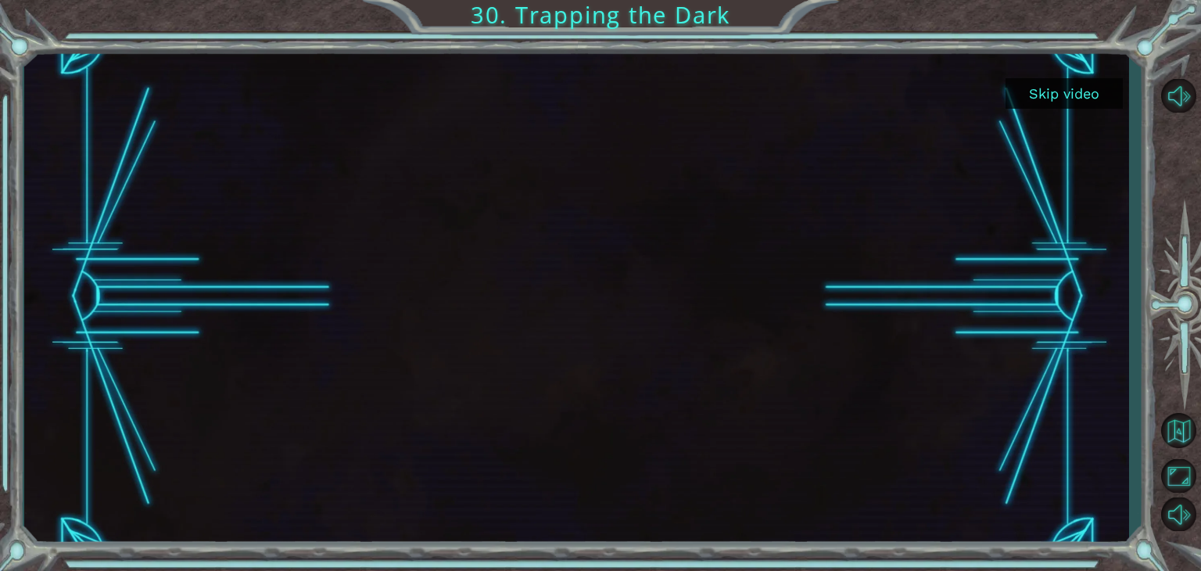
click at [1045, 84] on button "Skip video" at bounding box center [1063, 93] width 117 height 30
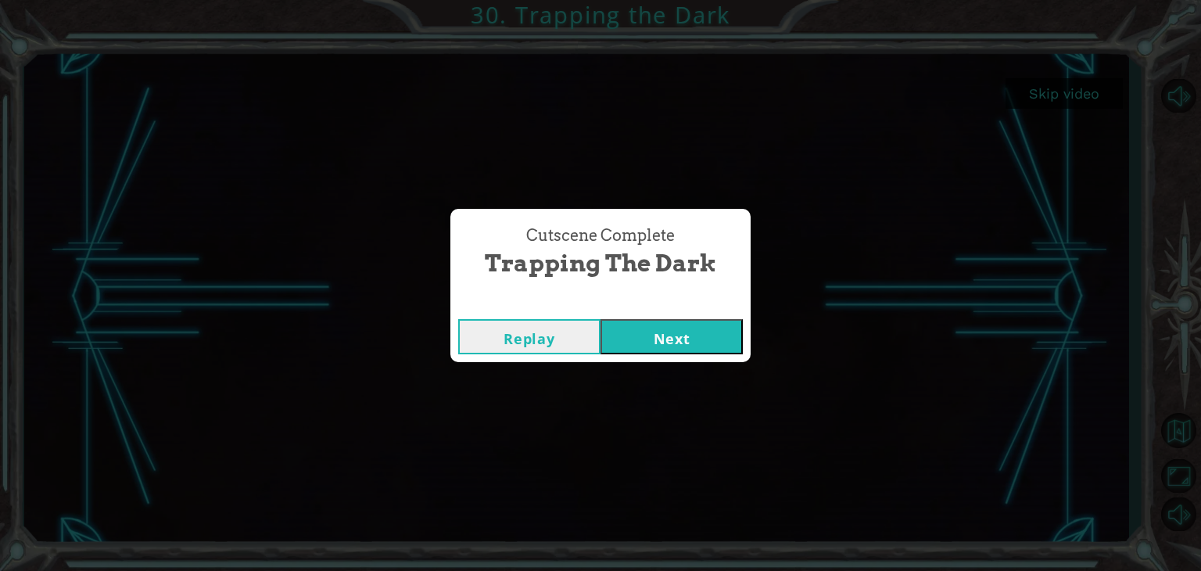
click at [755, 348] on div "Cutscene Complete Trapping the Dark Replay Next" at bounding box center [600, 285] width 1201 height 571
click at [721, 347] on button "Next" at bounding box center [671, 336] width 142 height 35
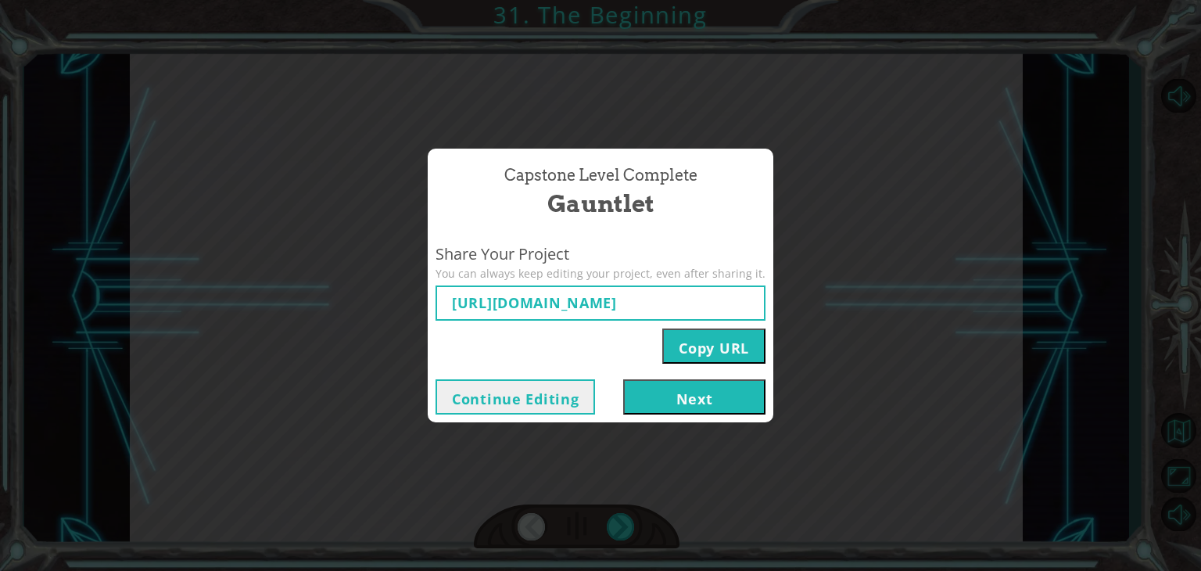
type input "[URL][DOMAIN_NAME]"
click at [721, 402] on button "Next" at bounding box center [694, 396] width 142 height 35
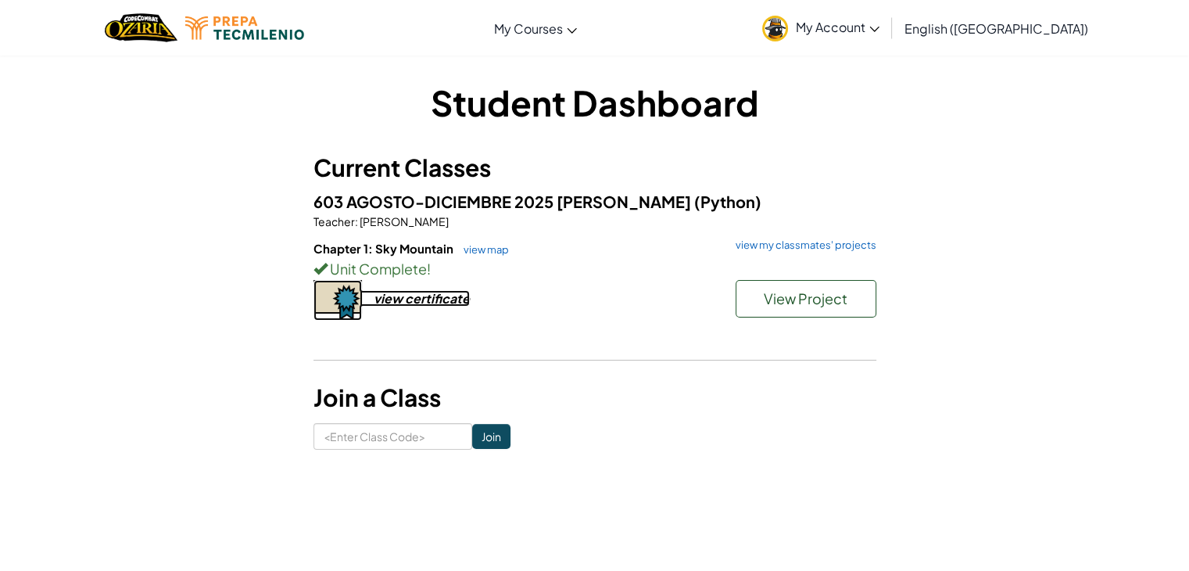
click at [447, 306] on div "view certificate" at bounding box center [422, 298] width 96 height 16
click at [838, 249] on link "view my classmates' projects" at bounding box center [802, 245] width 149 height 10
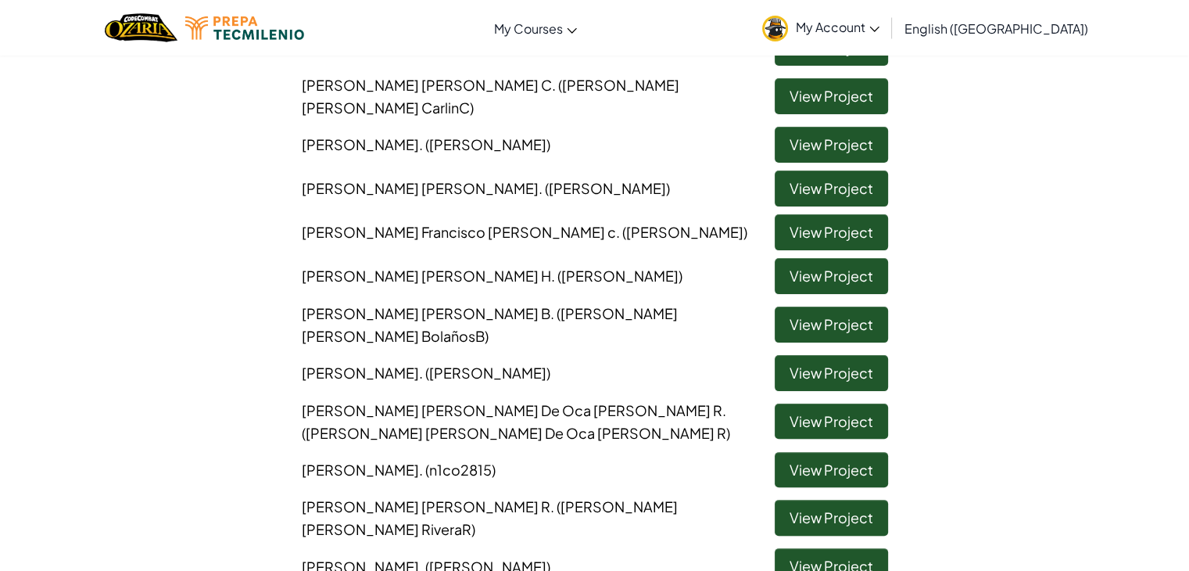
scroll to position [341, 0]
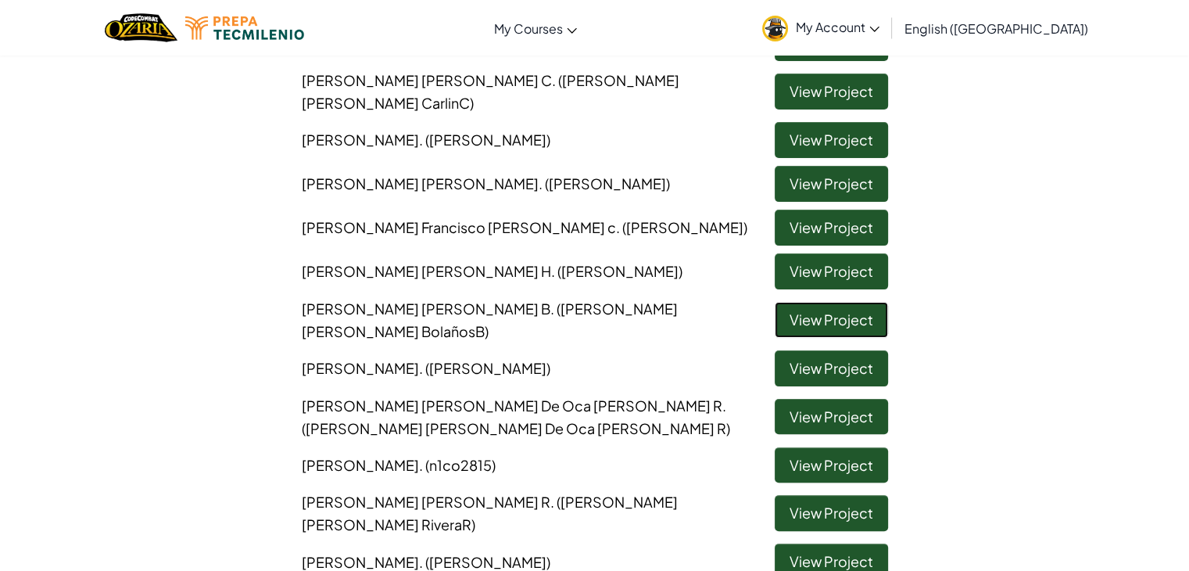
click at [833, 323] on link "View Project" at bounding box center [831, 320] width 113 height 36
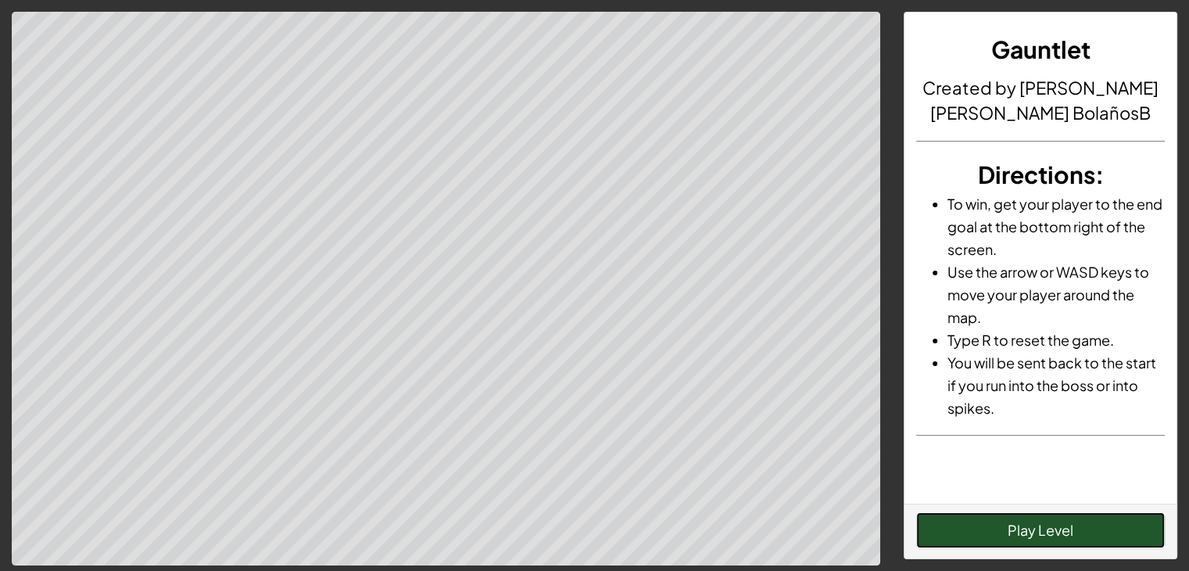
click at [1004, 536] on button "Play Level" at bounding box center [1040, 530] width 249 height 36
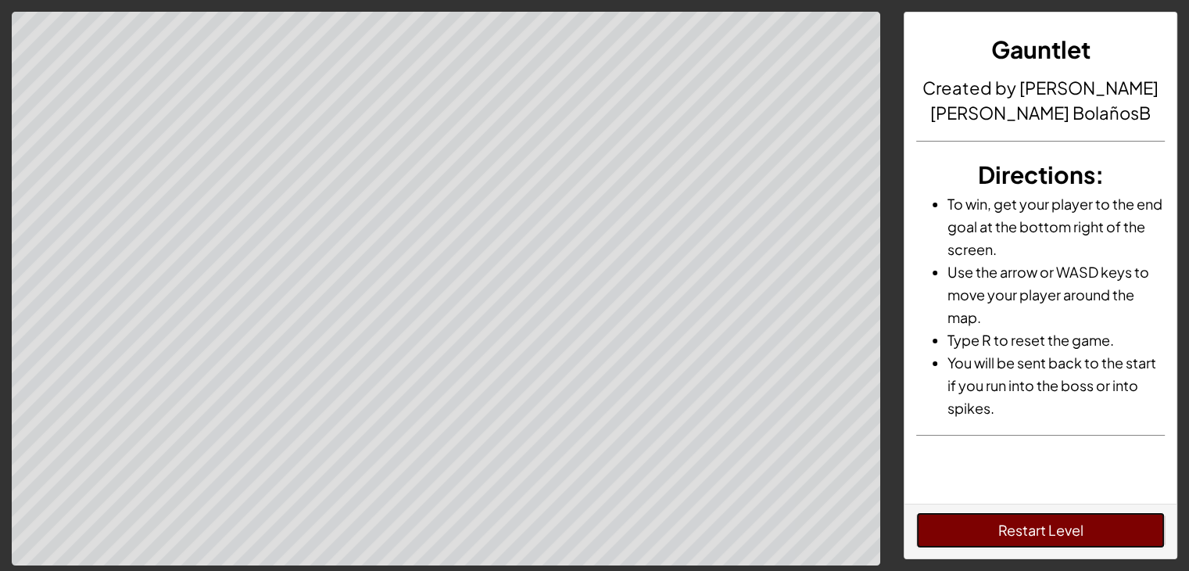
click at [1013, 533] on button "Restart Level" at bounding box center [1040, 530] width 249 height 36
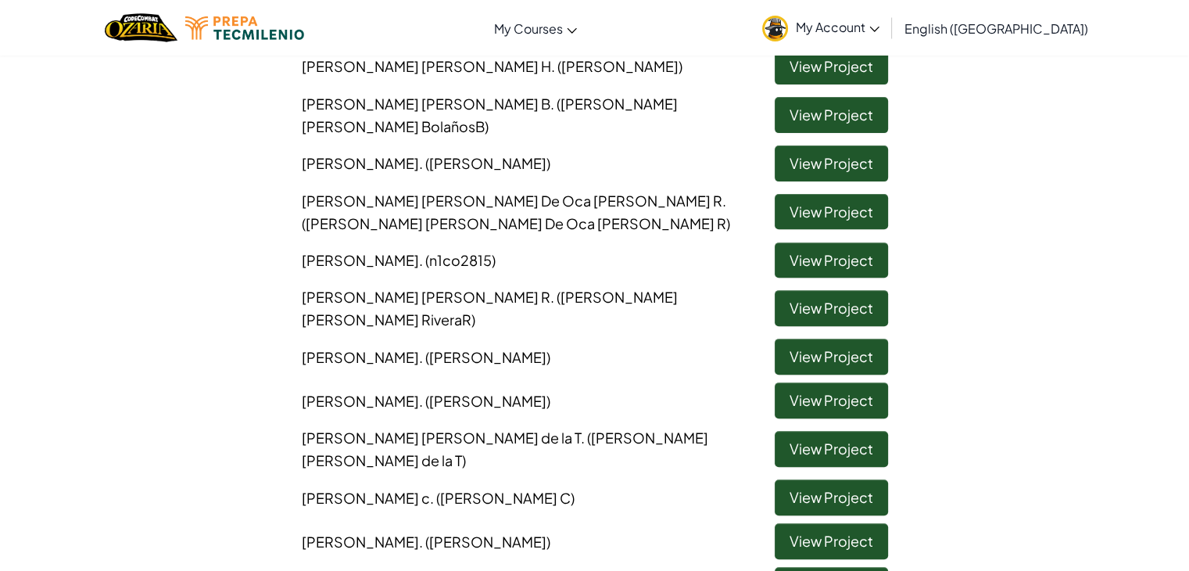
scroll to position [560, 0]
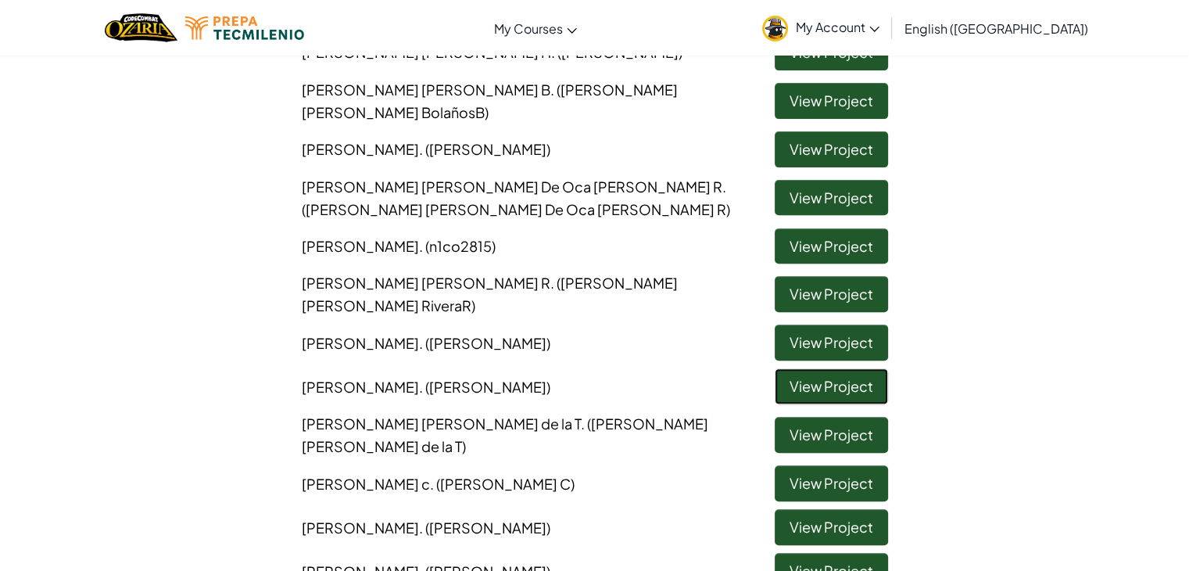
click at [816, 376] on link "View Project" at bounding box center [831, 386] width 113 height 36
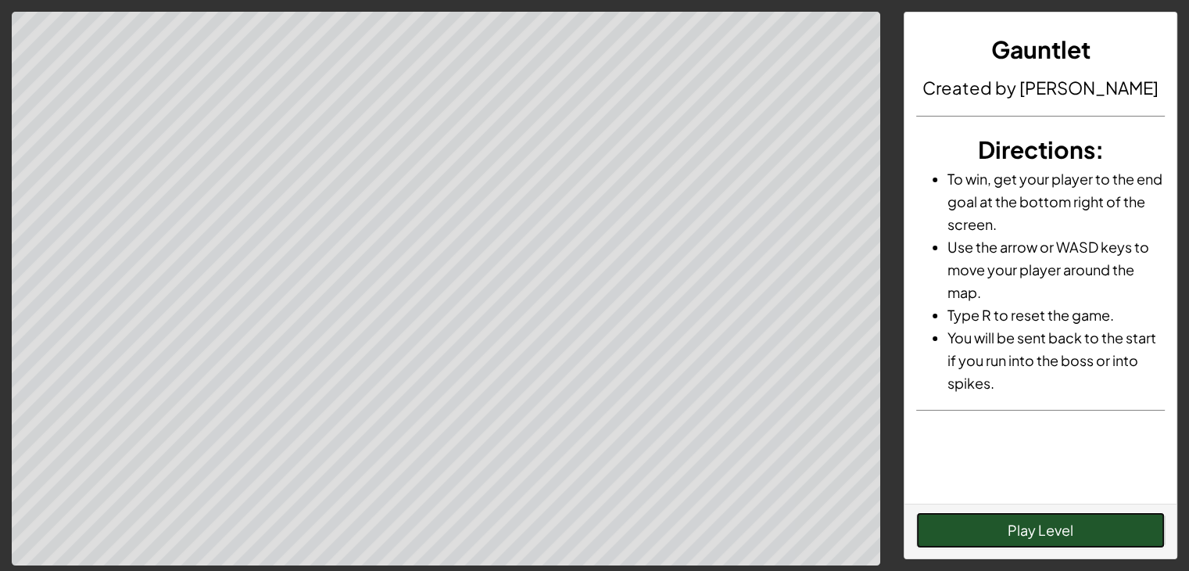
click at [987, 524] on button "Play Level" at bounding box center [1040, 530] width 249 height 36
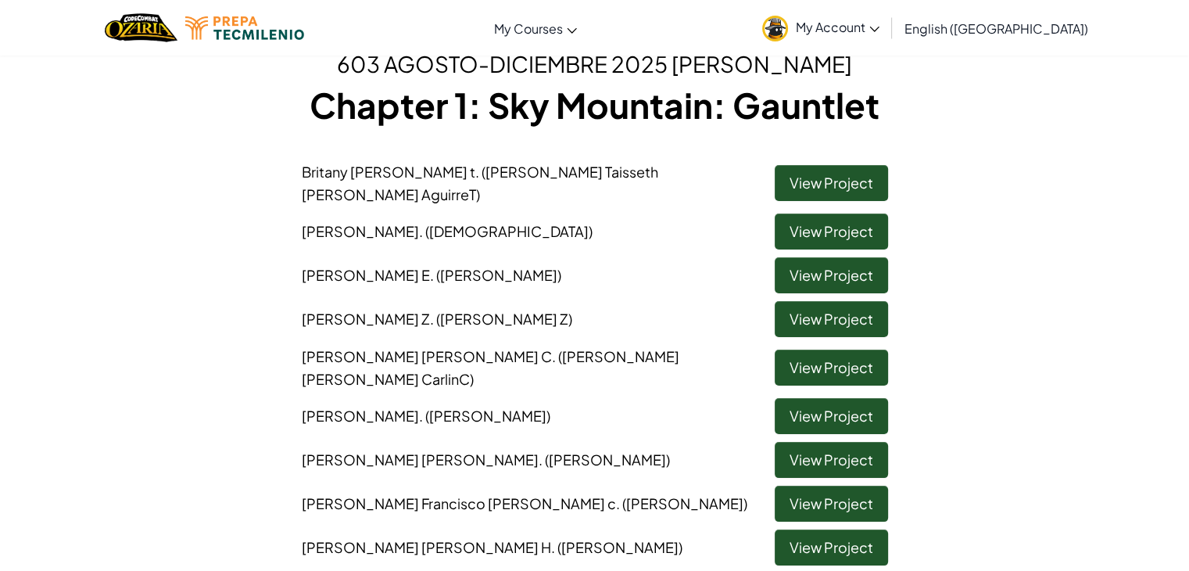
scroll to position [86, 0]
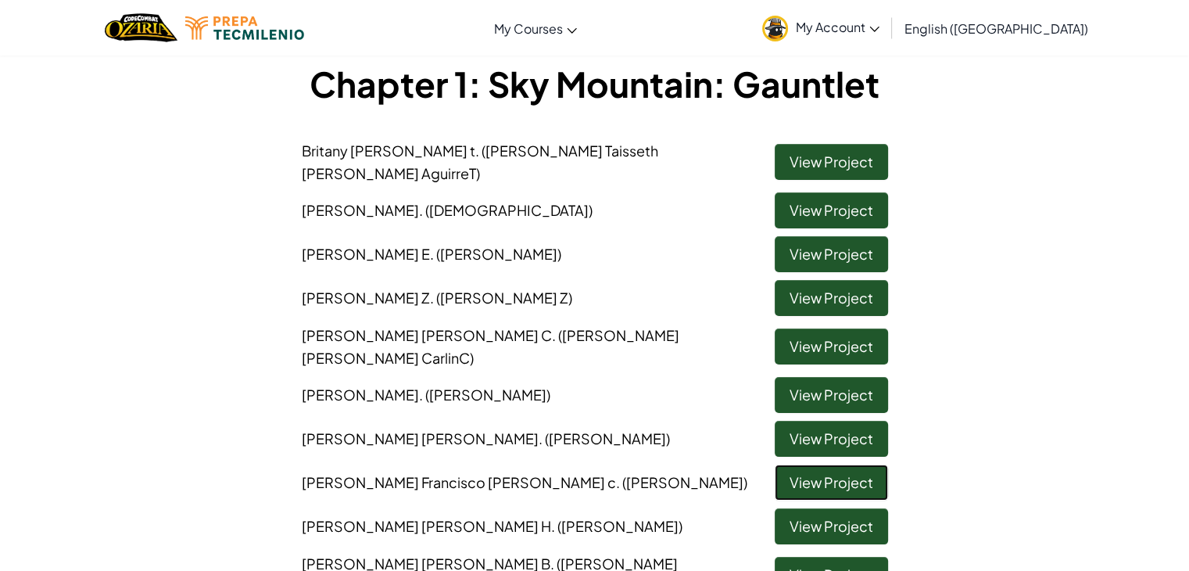
click at [802, 492] on link "View Project" at bounding box center [831, 482] width 113 height 36
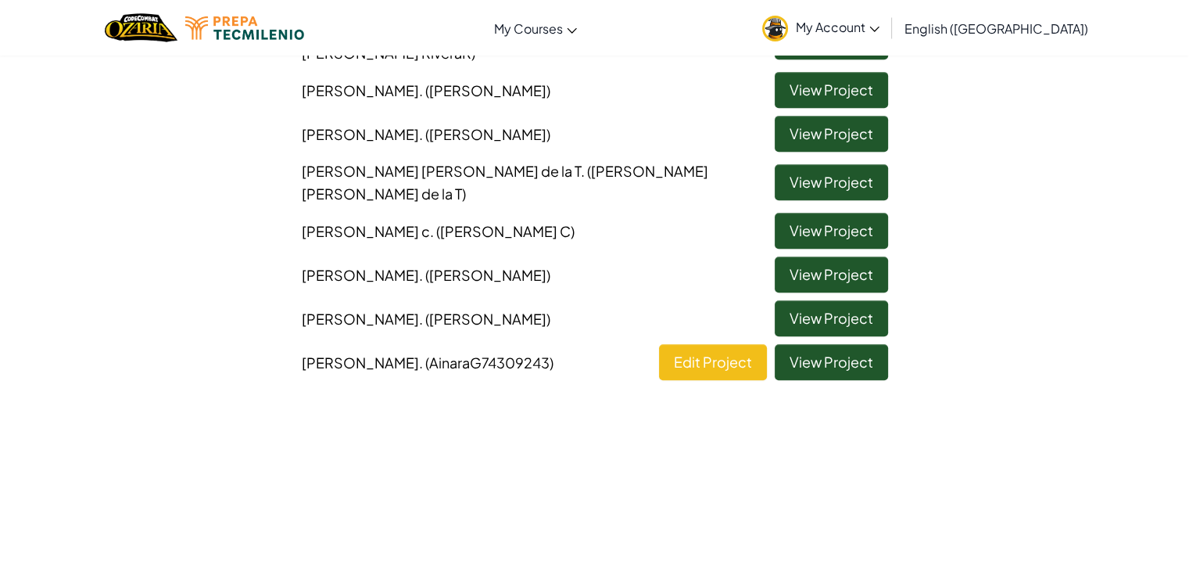
scroll to position [896, 0]
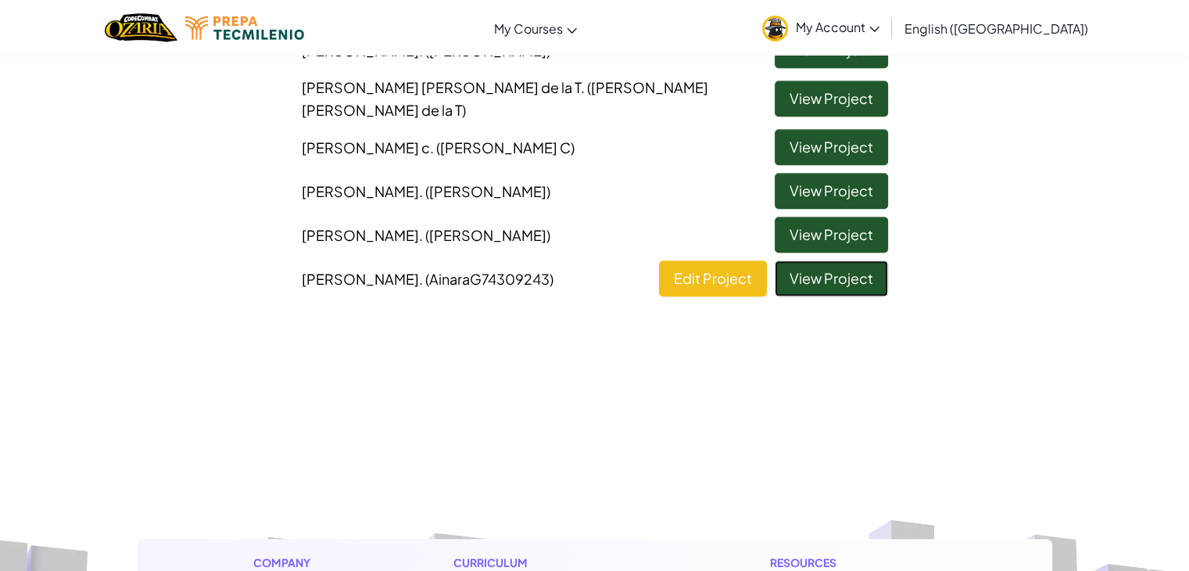
click at [796, 263] on link "View Project" at bounding box center [831, 278] width 113 height 36
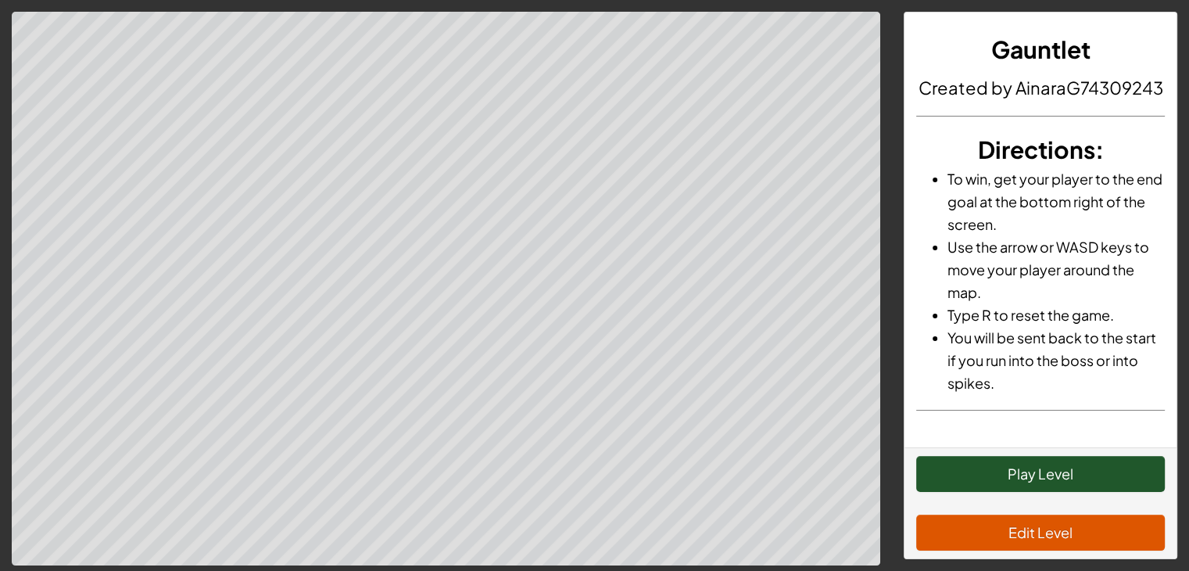
scroll to position [22, 0]
click at [1000, 473] on button "Play Level" at bounding box center [1040, 474] width 249 height 36
